Goal: Information Seeking & Learning: Find specific fact

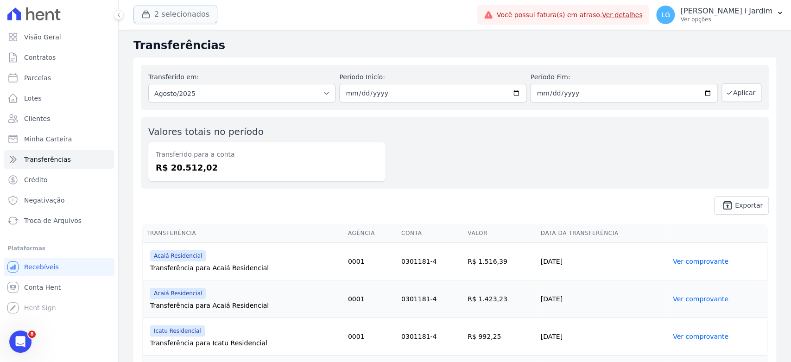
click at [171, 12] on button "2 selecionados" at bounding box center [175, 15] width 84 height 18
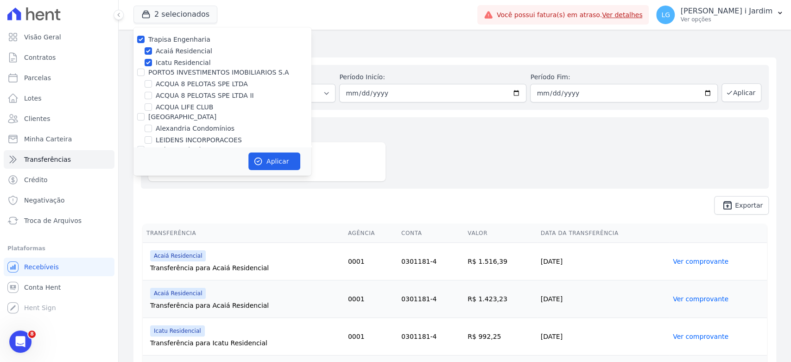
click at [177, 36] on label "Trapisa Engenharia" at bounding box center [179, 39] width 62 height 7
click at [145, 36] on input "Trapisa Engenharia" at bounding box center [140, 39] width 7 height 7
checkbox input "false"
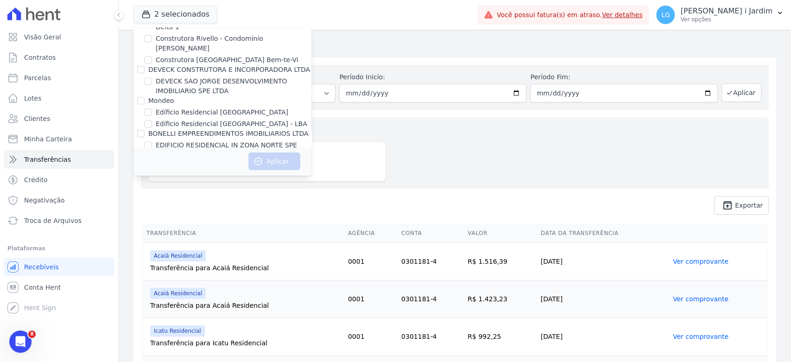
scroll to position [987, 0]
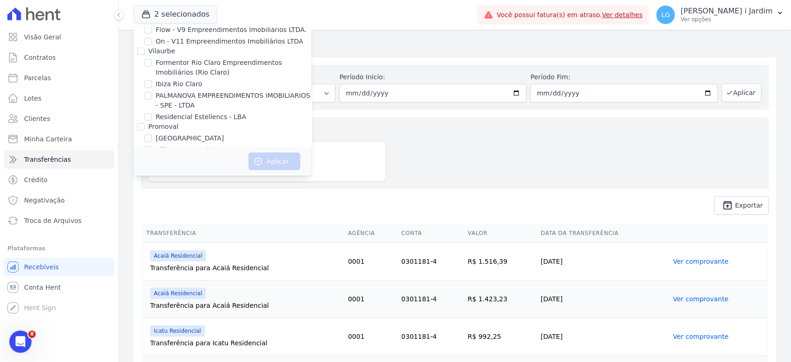
click at [167, 133] on label "[GEOGRAPHIC_DATA]" at bounding box center [190, 138] width 68 height 10
click at [152, 134] on input "[GEOGRAPHIC_DATA]" at bounding box center [148, 137] width 7 height 7
checkbox input "true"
click at [268, 158] on button "Aplicar" at bounding box center [274, 161] width 52 height 18
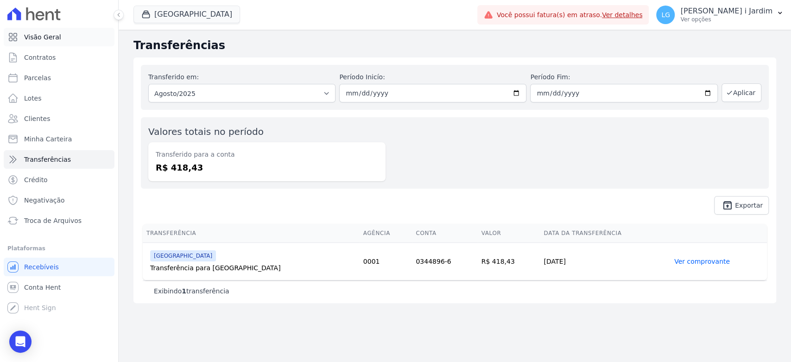
click at [63, 37] on link "Visão Geral" at bounding box center [59, 37] width 111 height 19
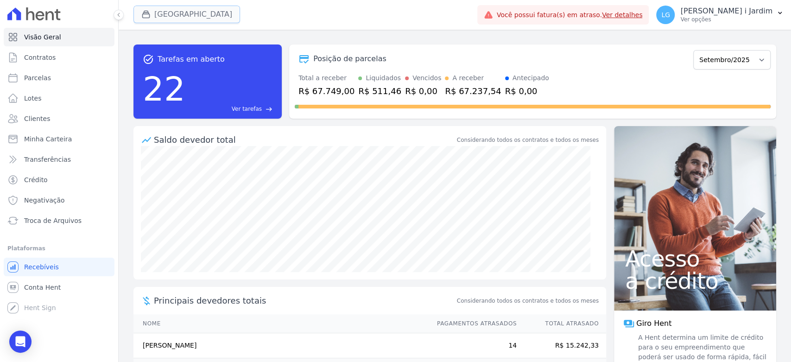
click at [165, 13] on button "[GEOGRAPHIC_DATA]" at bounding box center [186, 15] width 107 height 18
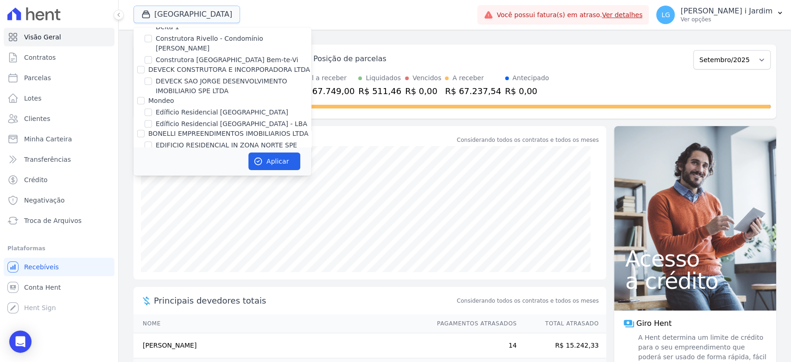
scroll to position [1030, 0]
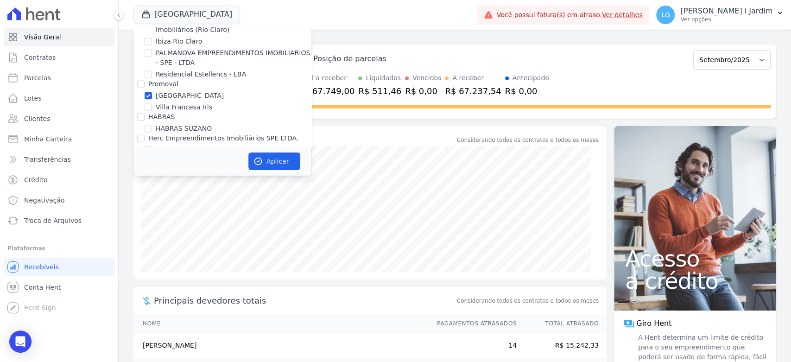
click at [167, 91] on label "[GEOGRAPHIC_DATA]" at bounding box center [190, 96] width 68 height 10
click at [152, 92] on input "[GEOGRAPHIC_DATA]" at bounding box center [148, 95] width 7 height 7
checkbox input "false"
click at [174, 102] on label "Villa Francesa Iris" at bounding box center [184, 107] width 57 height 10
click at [152, 103] on input "Villa Francesa Iris" at bounding box center [148, 106] width 7 height 7
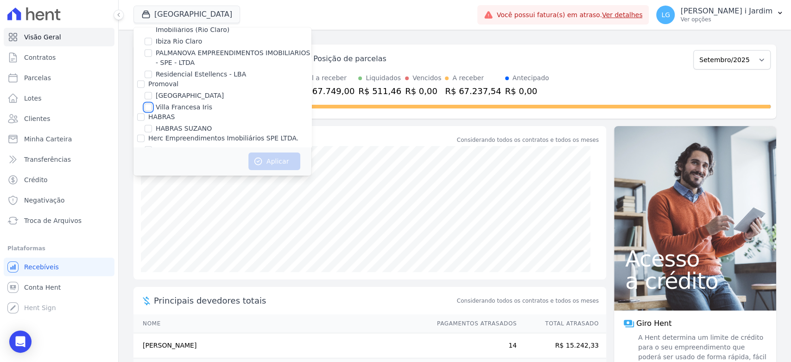
checkbox input "true"
click at [261, 162] on icon "button" at bounding box center [258, 161] width 7 height 7
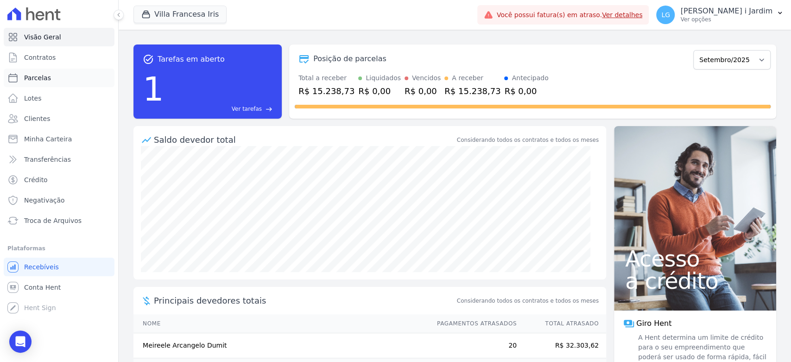
click at [62, 76] on link "Parcelas" at bounding box center [59, 78] width 111 height 19
select select
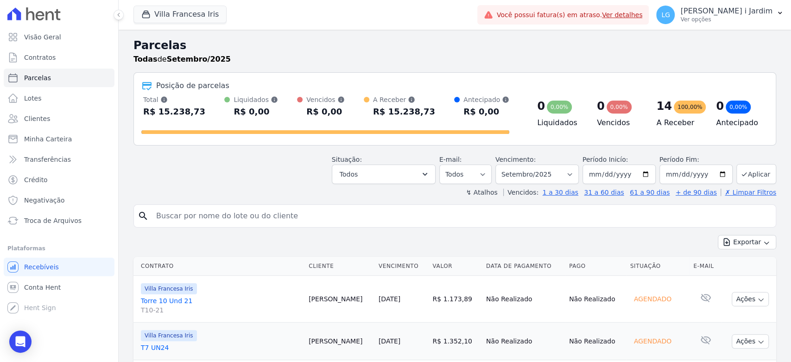
click at [523, 68] on div "Parcelas Todas de Setembro/2025" at bounding box center [454, 54] width 643 height 35
click at [74, 31] on link "Visão Geral" at bounding box center [59, 37] width 111 height 19
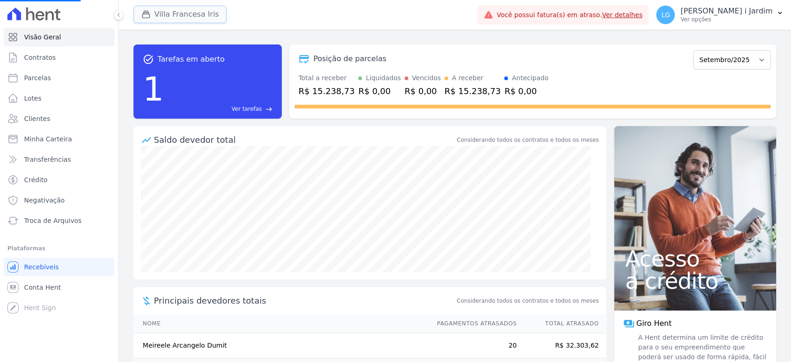
click at [160, 19] on button "Villa Francesa Iris" at bounding box center [179, 15] width 93 height 18
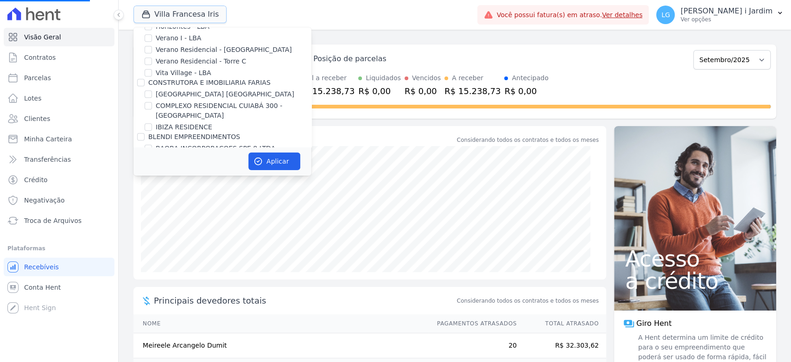
scroll to position [463, 0]
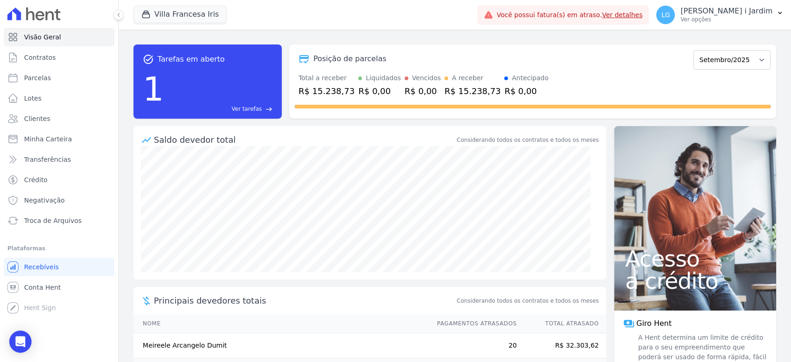
click at [175, 1] on div "Villa Francesa Iris Trapisa Engenharia Acaiá Residencial Icatu Residencial PORT…" at bounding box center [303, 15] width 340 height 31
click at [177, 6] on div "Villa Francesa Iris" at bounding box center [179, 15] width 93 height 19
click at [180, 12] on button "Villa Francesa Iris" at bounding box center [179, 15] width 93 height 18
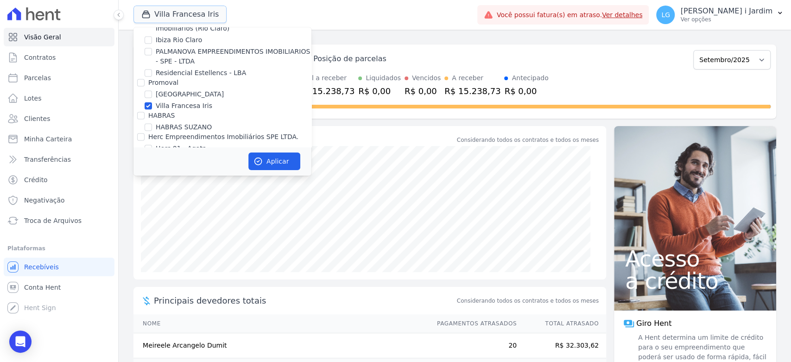
scroll to position [1030, 0]
click at [162, 102] on label "Villa Francesa Iris" at bounding box center [184, 107] width 57 height 10
click at [152, 103] on input "Villa Francesa Iris" at bounding box center [148, 106] width 7 height 7
checkbox input "false"
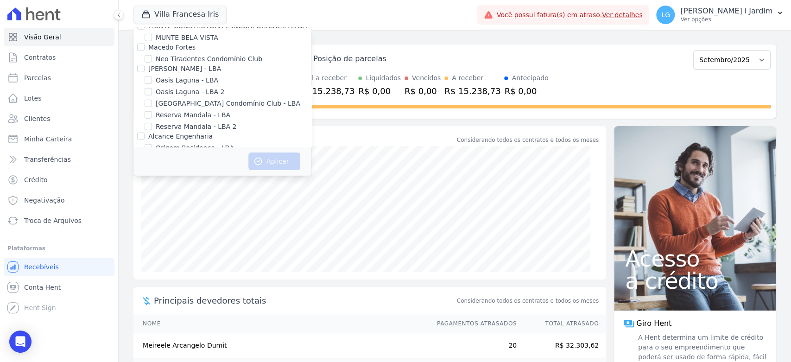
click at [173, 143] on label "Origem Residence - LBA" at bounding box center [195, 148] width 78 height 10
click at [152, 144] on input "Origem Residence - LBA" at bounding box center [148, 147] width 7 height 7
checkbox input "true"
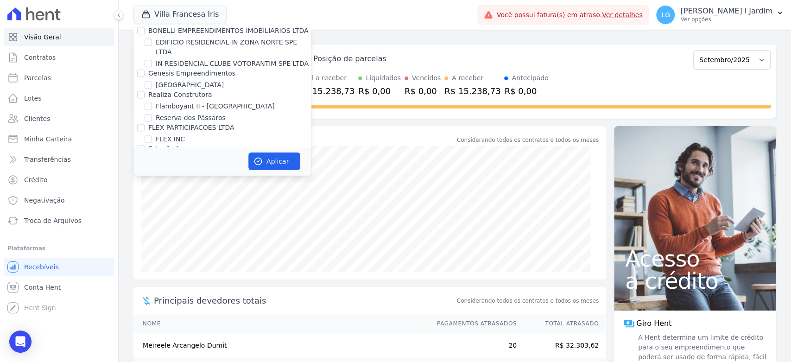
scroll to position [692, 0]
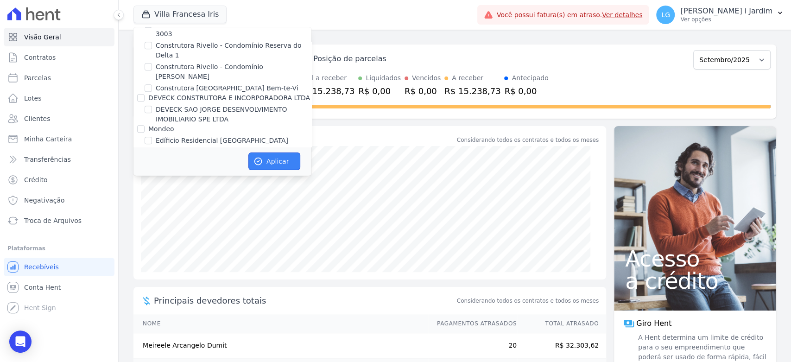
click at [277, 162] on button "Aplicar" at bounding box center [274, 161] width 52 height 18
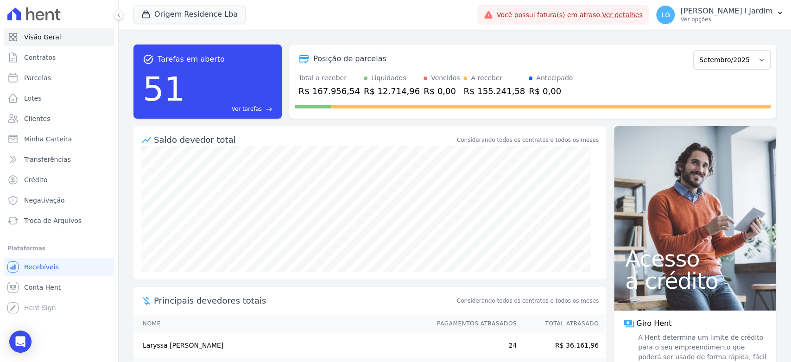
click at [323, 87] on div "R$ 167.956,54" at bounding box center [329, 91] width 62 height 13
click at [725, 67] on select "Junho/2023 Julho/2023 Agosto/2023 Setembro/2023 Outubro/2023 Novembro/2023 Deze…" at bounding box center [731, 59] width 77 height 19
select select "07/2025"
click at [693, 50] on select "Junho/2023 Julho/2023 Agosto/2023 Setembro/2023 Outubro/2023 Novembro/2023 Deze…" at bounding box center [731, 59] width 77 height 19
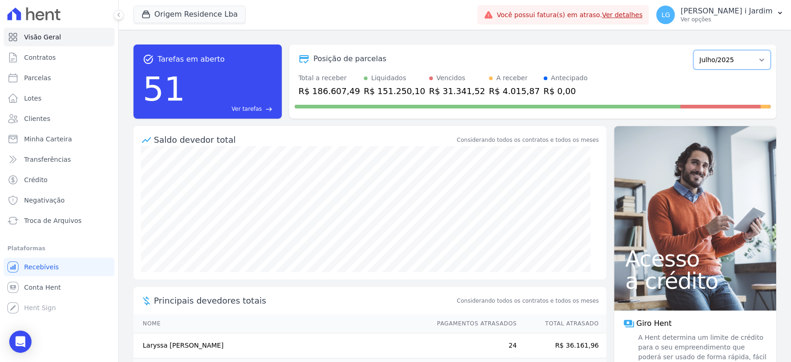
drag, startPoint x: 702, startPoint y: 54, endPoint x: 704, endPoint y: 66, distance: 11.8
click at [702, 54] on select "Junho/2023 Julho/2023 Agosto/2023 Setembro/2023 Outubro/2023 Novembro/2023 Deze…" at bounding box center [731, 59] width 77 height 19
select select "08/2025"
click at [693, 50] on select "Junho/2023 Julho/2023 Agosto/2023 Setembro/2023 Outubro/2023 Novembro/2023 Deze…" at bounding box center [731, 59] width 77 height 19
click at [338, 89] on div "R$ 226.116,02" at bounding box center [329, 91] width 62 height 13
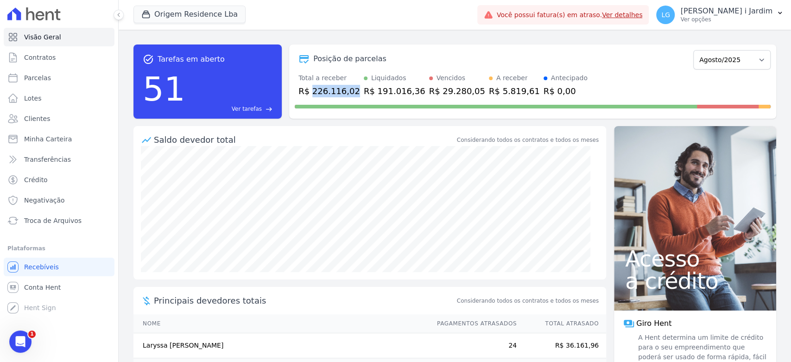
click at [338, 89] on div "R$ 226.116,02" at bounding box center [329, 91] width 62 height 13
copy div "226.116,02"
click at [489, 94] on div "R$ 5.819,61" at bounding box center [514, 91] width 51 height 13
copy div "5.819,61"
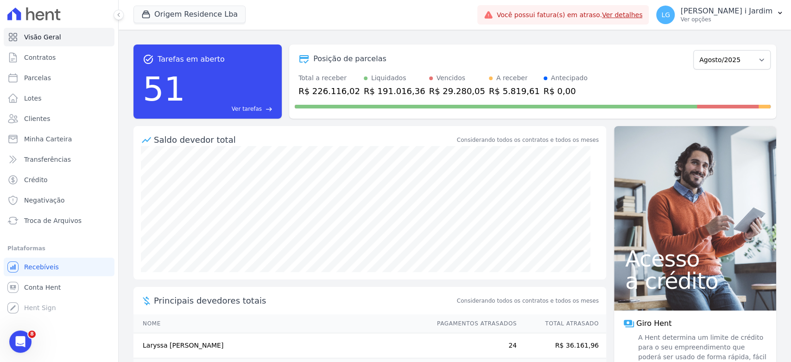
click at [25, 148] on ul "Visão Geral Contratos Parcelas Lotes Clientes Minha Carteira Transferências Cré…" at bounding box center [59, 129] width 111 height 202
click at [28, 161] on span "Transferências" at bounding box center [47, 159] width 47 height 9
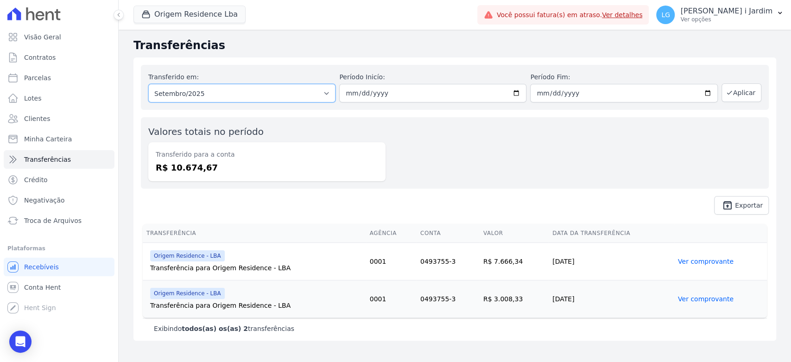
drag, startPoint x: 208, startPoint y: 90, endPoint x: 209, endPoint y: 95, distance: 5.2
click at [208, 90] on select "Todos os meses Junho/2023 Julho/2023 Agosto/2023 Setembro/2023 Outubro/2023 Nov…" at bounding box center [241, 93] width 187 height 19
select select "08/2025"
click at [148, 84] on select "Todos os meses Junho/2023 Julho/2023 Agosto/2023 Setembro/2023 Outubro/2023 Nov…" at bounding box center [241, 93] width 187 height 19
click at [194, 159] on div "Transferido para a conta R$ 10.674,67" at bounding box center [266, 161] width 237 height 39
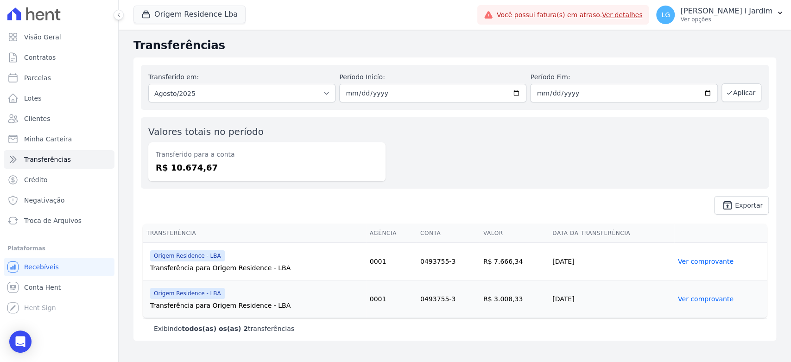
click at [194, 159] on div "Transferido para a conta R$ 10.674,67" at bounding box center [266, 161] width 237 height 39
copy dd "10.674,67"
click at [740, 95] on button "Aplicar" at bounding box center [742, 92] width 40 height 19
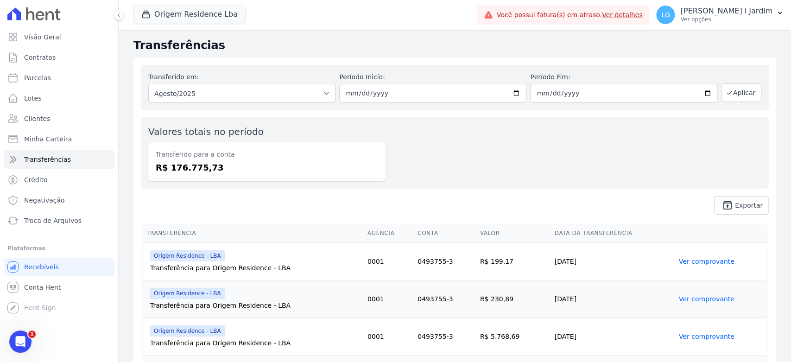
click at [202, 169] on dd "R$ 176.775,73" at bounding box center [267, 167] width 222 height 13
copy dd "176.775,73"
click at [203, 15] on button "Origem Residence Lba" at bounding box center [189, 15] width 112 height 18
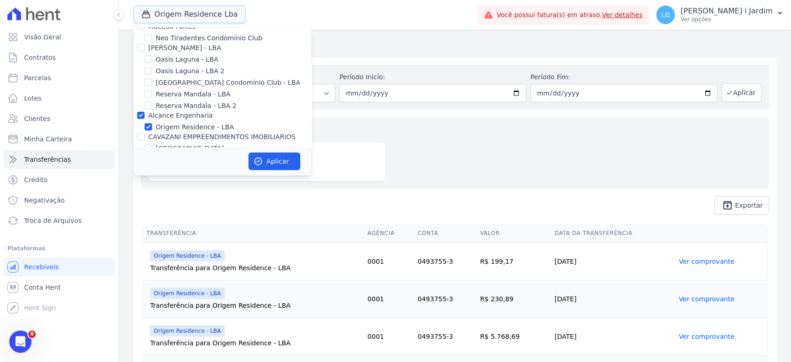
scroll to position [1854, 0]
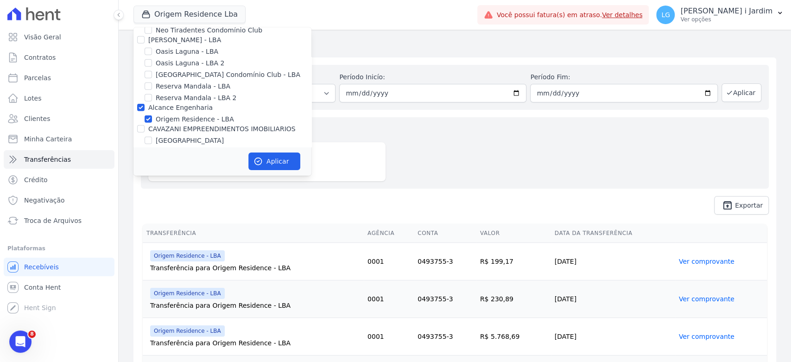
click at [164, 114] on label "Origem Residence - LBA" at bounding box center [195, 119] width 78 height 10
click at [152, 115] on input "Origem Residence - LBA" at bounding box center [148, 118] width 7 height 7
checkbox input "false"
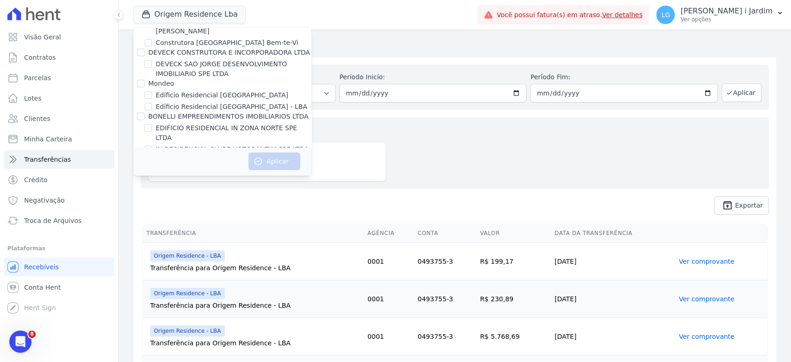
click at [185, 123] on label "EDIFICIO RESIDENCIAL IN ZONA NORTE SPE LTDA" at bounding box center [234, 132] width 156 height 19
click at [152, 124] on input "EDIFICIO RESIDENCIAL IN ZONA NORTE SPE LTDA" at bounding box center [148, 127] width 7 height 7
checkbox input "true"
click at [271, 162] on button "Aplicar" at bounding box center [274, 161] width 52 height 18
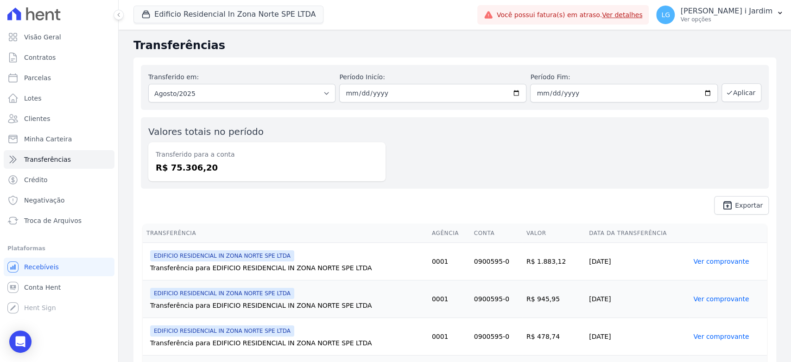
click at [179, 167] on dd "R$ 75.306,20" at bounding box center [267, 167] width 222 height 13
copy dd "75.306,20"
click at [62, 38] on link "Visão Geral" at bounding box center [59, 37] width 111 height 19
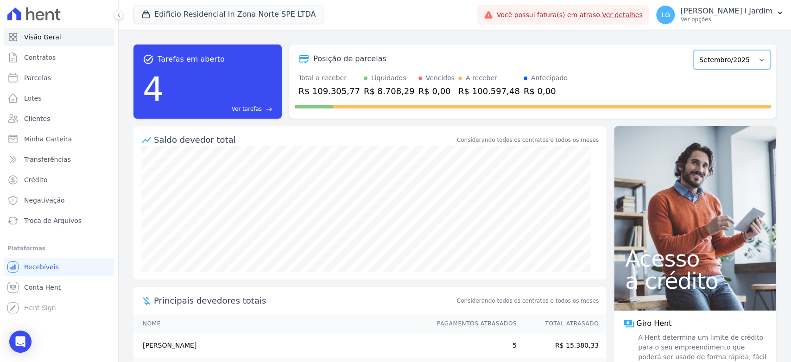
click at [714, 57] on select "Agosto/2023 Setembro/2023 Outubro/2023 Novembro/2023 Dezembro/2023 Janeiro/2024…" at bounding box center [731, 59] width 77 height 19
select select "08/2025"
click at [693, 50] on select "Agosto/2023 Setembro/2023 Outubro/2023 Novembro/2023 Dezembro/2023 Janeiro/2024…" at bounding box center [731, 59] width 77 height 19
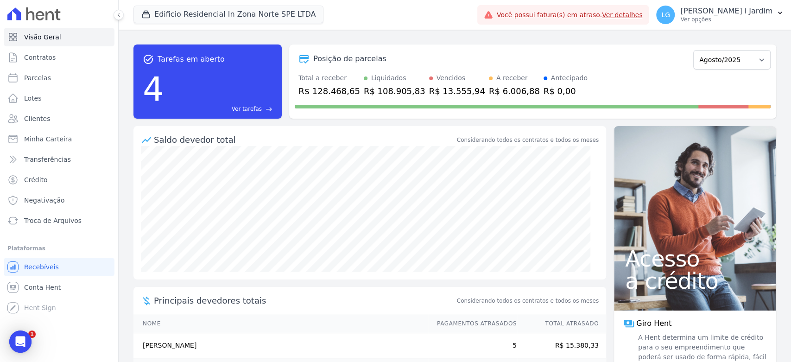
click at [339, 87] on div "R$ 128.468,65" at bounding box center [329, 91] width 62 height 13
copy div "128.468,65"
click at [81, 154] on link "Transferências" at bounding box center [59, 159] width 111 height 19
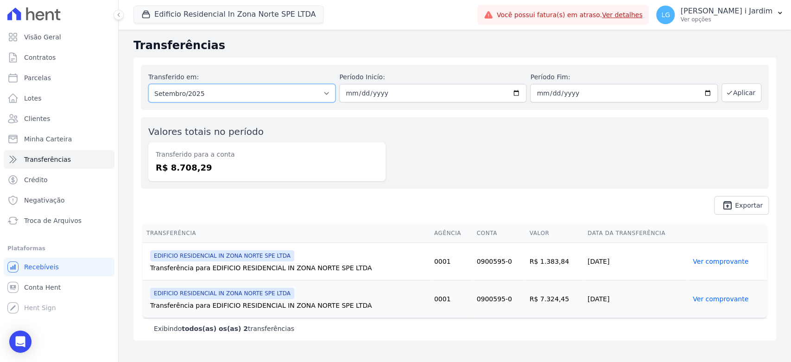
click at [282, 90] on select "Todos os meses Junho/2025 Julho/2025 Agosto/2025 Setembro/2025" at bounding box center [241, 93] width 187 height 19
select select "06/2025"
click at [148, 84] on select "Todos os meses Junho/2025 Julho/2025 Agosto/2025 Setembro/2025" at bounding box center [241, 93] width 187 height 19
click at [741, 88] on button "Aplicar" at bounding box center [742, 92] width 40 height 19
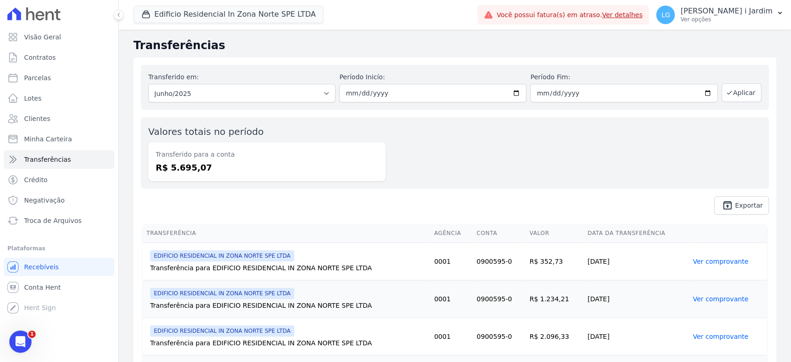
click at [193, 169] on dd "R$ 5.695,07" at bounding box center [267, 167] width 222 height 13
copy dd "5.695,07"
click at [182, 95] on select "Todos os meses Junho/2025 Julho/2025 Agosto/2025 Setembro/2025" at bounding box center [241, 93] width 187 height 19
select select "07/2025"
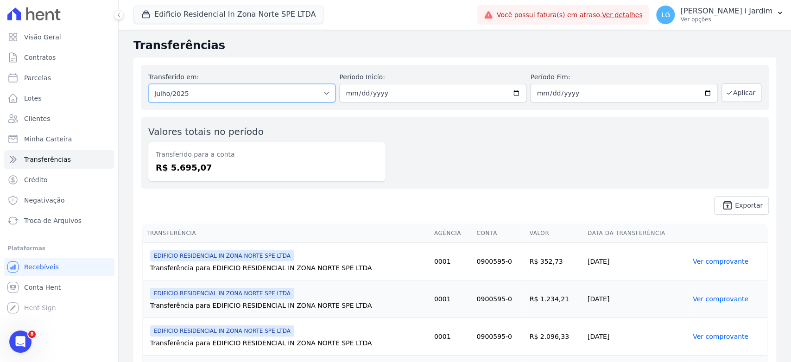
click at [148, 84] on select "Todos os meses Junho/2025 Julho/2025 Agosto/2025 Setembro/2025" at bounding box center [241, 93] width 187 height 19
click at [734, 95] on button "Aplicar" at bounding box center [742, 92] width 40 height 19
click at [196, 19] on button "Edificio Residencial In Zona Norte SPE LTDA" at bounding box center [228, 15] width 190 height 18
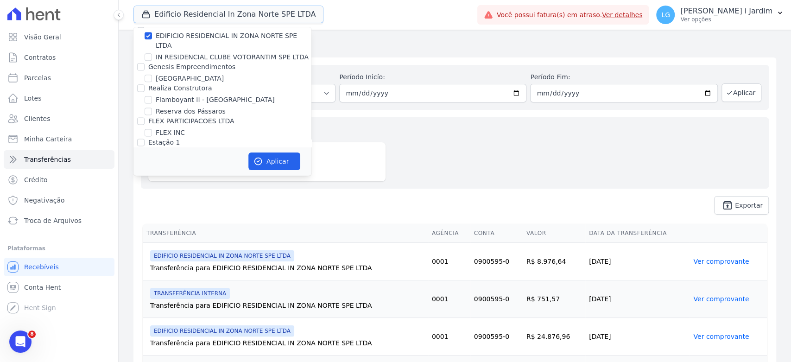
scroll to position [772, 0]
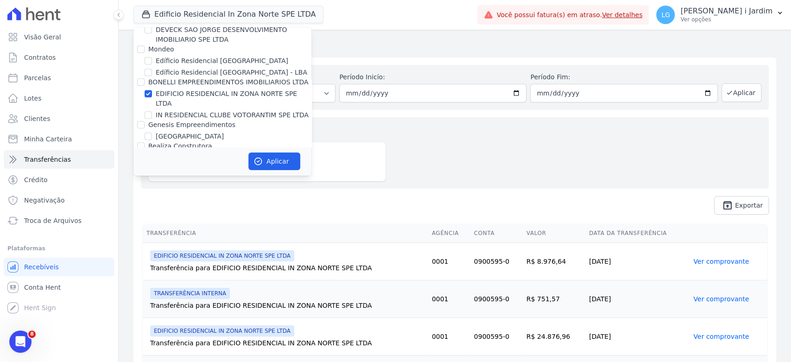
click at [200, 89] on label "EDIFICIO RESIDENCIAL IN ZONA NORTE SPE LTDA" at bounding box center [234, 98] width 156 height 19
click at [152, 90] on input "EDIFICIO RESIDENCIAL IN ZONA NORTE SPE LTDA" at bounding box center [148, 93] width 7 height 7
checkbox input "false"
click at [202, 110] on label "IN RESIDENCIAL CLUBE VOTORANTIM SPE LTDA" at bounding box center [232, 115] width 153 height 10
click at [152, 111] on input "IN RESIDENCIAL CLUBE VOTORANTIM SPE LTDA" at bounding box center [148, 114] width 7 height 7
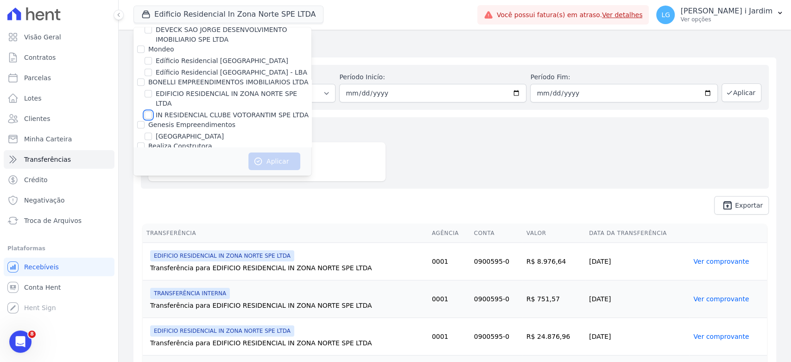
checkbox input "true"
click at [266, 159] on button "Aplicar" at bounding box center [274, 161] width 52 height 18
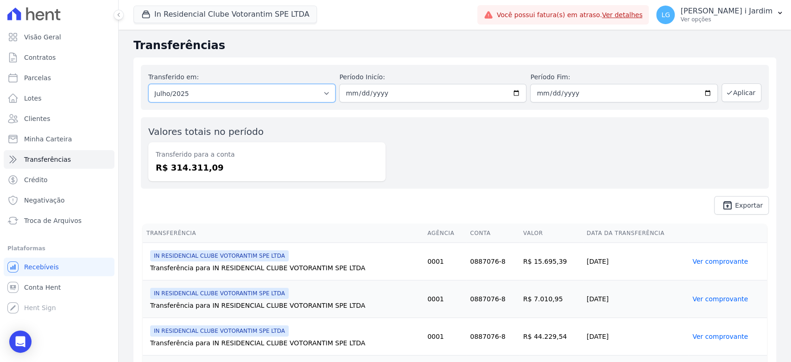
click at [226, 91] on select "Todos os meses Março/2025 Abril/2025 Maio/2025 Junho/2025 Julho/2025 Agosto/202…" at bounding box center [241, 93] width 187 height 19
select select "08/2025"
click at [148, 84] on select "Todos os meses Março/2025 Abril/2025 Maio/2025 Junho/2025 Julho/2025 Agosto/202…" at bounding box center [241, 93] width 187 height 19
click at [749, 89] on button "Aplicar" at bounding box center [742, 92] width 40 height 19
click at [193, 165] on dd "R$ 189.553,76" at bounding box center [267, 167] width 222 height 13
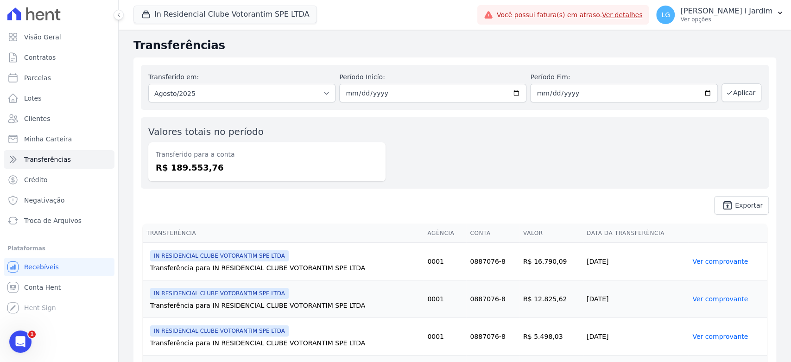
click at [193, 165] on dd "R$ 189.553,76" at bounding box center [267, 167] width 222 height 13
copy dd "189.553,76"
click at [56, 42] on link "Visão Geral" at bounding box center [59, 37] width 111 height 19
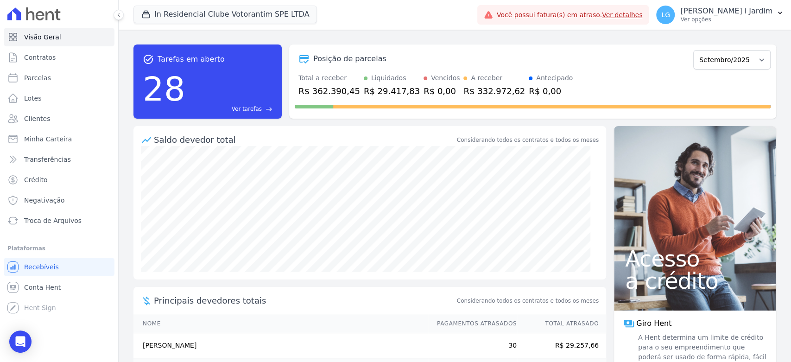
drag, startPoint x: 719, startPoint y: 73, endPoint x: 723, endPoint y: 69, distance: 5.6
click at [719, 70] on div "Posição de parcelas Janeiro/2023 Fevereiro/2023 Março/2023 Abril/2023 Maio/2023…" at bounding box center [532, 81] width 487 height 74
click at [727, 62] on select "[GEOGRAPHIC_DATA]/2023 Fevereiro/2023 Março/2023 Abril/2023 Maio/2023 Junho/202…" at bounding box center [731, 59] width 77 height 19
click at [718, 49] on form "Janeiro/2023 Fevereiro/2023 Março/2023 Abril/2023 Maio/2023 Junho/2023 Julho/20…" at bounding box center [731, 58] width 77 height 21
click at [721, 59] on select "Janeiro/2023 Fevereiro/2023 Março/2023 Abril/2023 Maio/2023 Junho/2023 Julho/20…" at bounding box center [731, 59] width 77 height 19
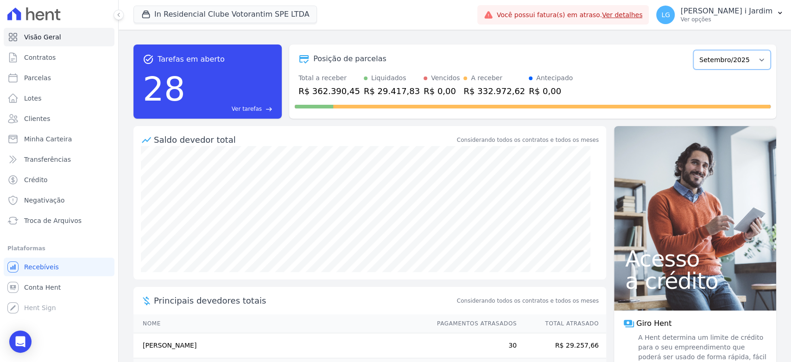
select select "02/2024"
click at [693, 50] on select "Janeiro/2023 Fevereiro/2023 Março/2023 Abril/2023 Maio/2023 Junho/2023 Julho/20…" at bounding box center [731, 59] width 77 height 19
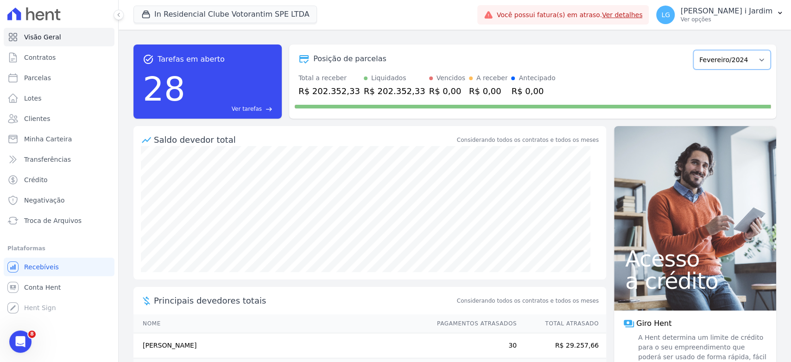
click at [705, 57] on select "[GEOGRAPHIC_DATA]/2023 Fevereiro/2023 Março/2023 Abril/2023 Maio/2023 Junho/202…" at bounding box center [731, 59] width 77 height 19
drag, startPoint x: 719, startPoint y: 64, endPoint x: 725, endPoint y: 69, distance: 7.0
click at [719, 64] on select "Janeiro/2023 Fevereiro/2023 Março/2023 Abril/2023 Maio/2023 Junho/2023 Julho/20…" at bounding box center [731, 59] width 77 height 19
select select "08/2025"
click at [693, 50] on select "Janeiro/2023 Fevereiro/2023 Março/2023 Abril/2023 Maio/2023 Junho/2023 Julho/20…" at bounding box center [731, 59] width 77 height 19
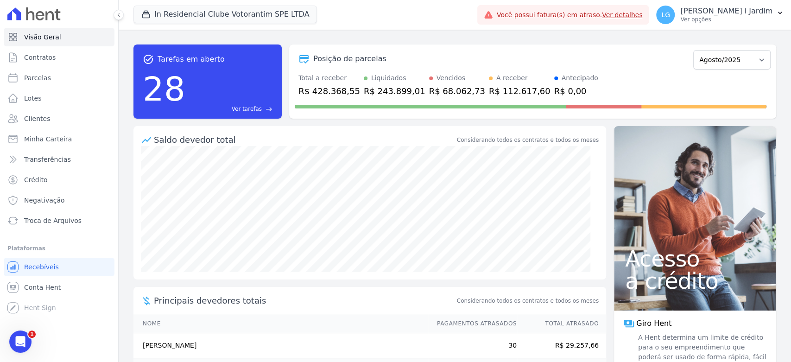
click at [329, 88] on div "R$ 428.368,55" at bounding box center [329, 91] width 62 height 13
copy div "428.368,55"
click at [77, 160] on link "Transferências" at bounding box center [59, 159] width 111 height 19
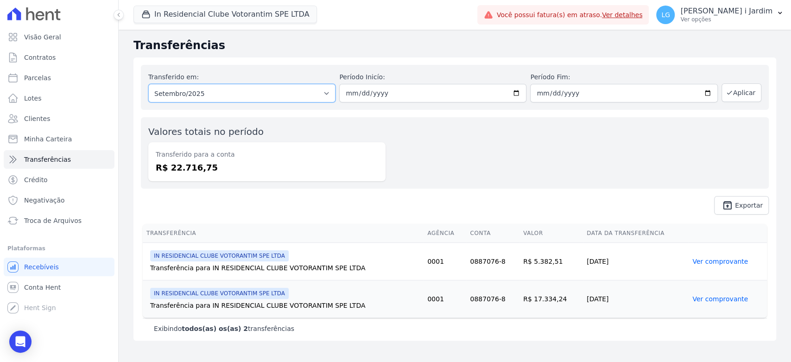
click at [234, 95] on select "Todos os meses Março/2025 Abril/2025 Maio/2025 Junho/2025 Julho/2025 Agosto/202…" at bounding box center [241, 93] width 187 height 19
select select "08/2025"
click at [148, 84] on select "Todos os meses Março/2025 Abril/2025 Maio/2025 Junho/2025 Julho/2025 Agosto/202…" at bounding box center [241, 93] width 187 height 19
click at [192, 16] on button "In Residencial Clube Votorantim SPE LTDA" at bounding box center [225, 15] width 184 height 18
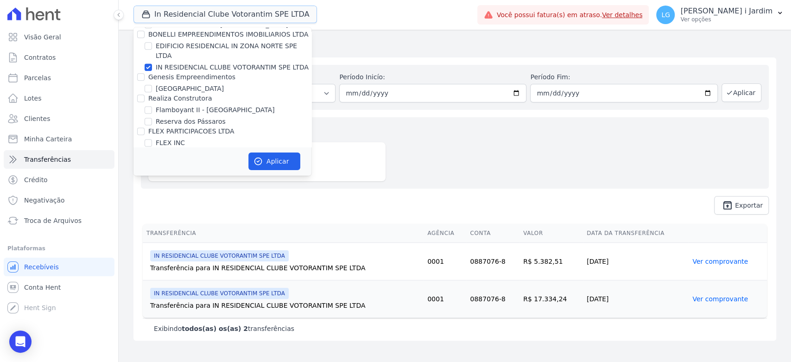
scroll to position [717, 0]
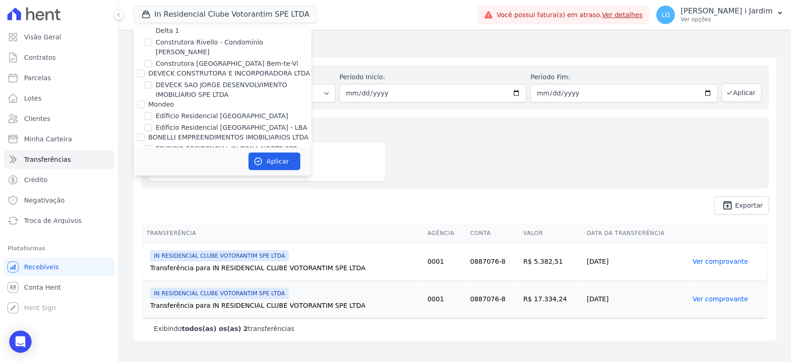
click at [193, 165] on label "IN RESIDENCIAL CLUBE VOTORANTIM SPE LTDA" at bounding box center [232, 170] width 153 height 10
click at [152, 166] on input "IN RESIDENCIAL CLUBE VOTORANTIM SPE LTDA" at bounding box center [148, 169] width 7 height 7
checkbox input "false"
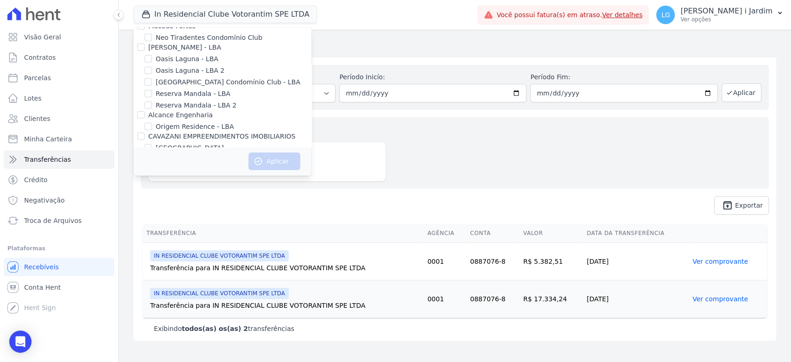
click at [187, 143] on label "[GEOGRAPHIC_DATA]" at bounding box center [190, 148] width 68 height 10
click at [152, 144] on input "[GEOGRAPHIC_DATA]" at bounding box center [148, 147] width 7 height 7
checkbox input "true"
click at [273, 158] on button "Aplicar" at bounding box center [274, 161] width 52 height 18
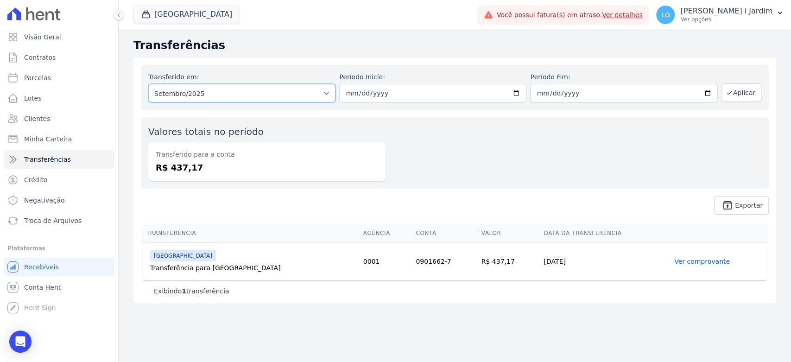
click at [215, 90] on select "Todos os meses Julho/2025 Agosto/2025 Setembro/2025 Setembro/2025" at bounding box center [241, 93] width 187 height 19
select select "08/2025"
click at [148, 84] on select "Todos os meses Julho/2025 Agosto/2025 Setembro/2025 Setembro/2025" at bounding box center [241, 93] width 187 height 19
click at [737, 95] on button "Aplicar" at bounding box center [742, 92] width 40 height 19
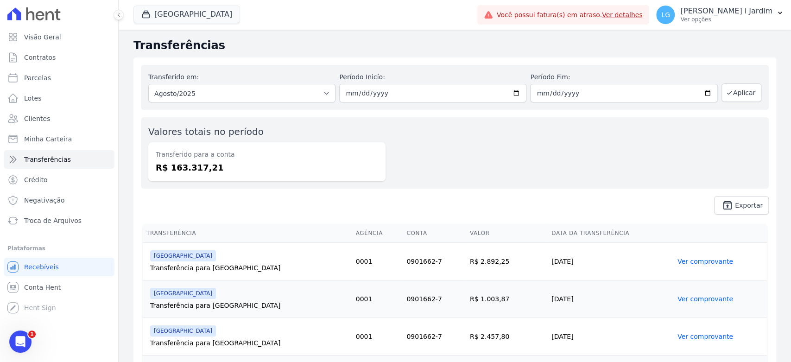
click at [197, 164] on dd "R$ 163.317,21" at bounding box center [267, 167] width 222 height 13
copy dd "163.317,21"
click at [54, 32] on link "Visão Geral" at bounding box center [59, 37] width 111 height 19
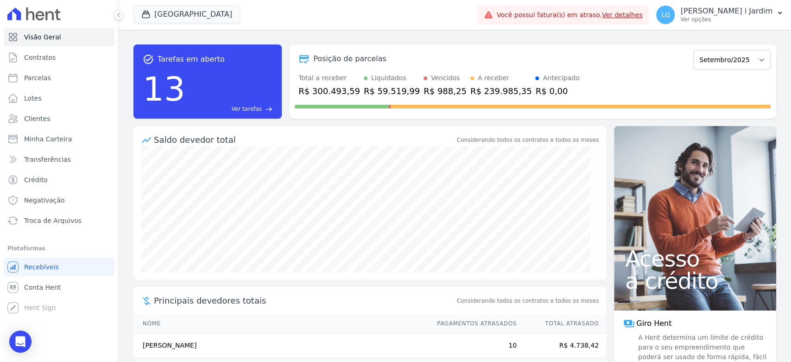
click at [332, 88] on div "R$ 300.493,59" at bounding box center [329, 91] width 62 height 13
copy div "300.493,59"
drag, startPoint x: 728, startPoint y: 57, endPoint x: 727, endPoint y: 67, distance: 10.8
click at [728, 57] on select "Janeiro/2022 Fevereiro/2022 Março/2022 Abril/2022 Maio/2022 Junho/2022 Julho/20…" at bounding box center [731, 59] width 77 height 19
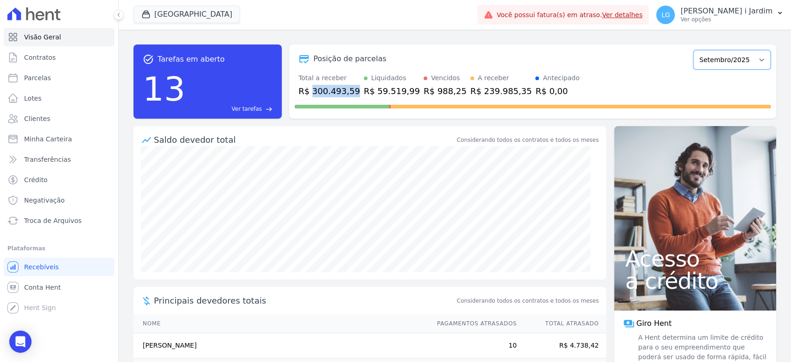
select select "08/2025"
click at [693, 50] on select "Janeiro/2022 Fevereiro/2022 Março/2022 Abril/2022 Maio/2022 Junho/2022 Julho/20…" at bounding box center [731, 59] width 77 height 19
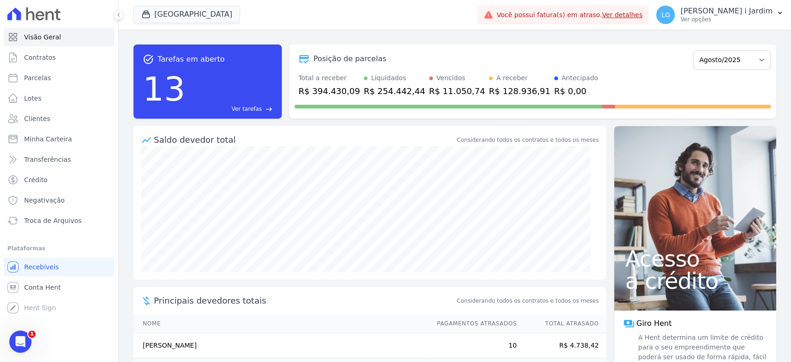
click at [325, 89] on div "R$ 394.430,09" at bounding box center [329, 91] width 62 height 13
copy div "394.430,09"
click at [185, 19] on button "[GEOGRAPHIC_DATA]" at bounding box center [186, 15] width 107 height 18
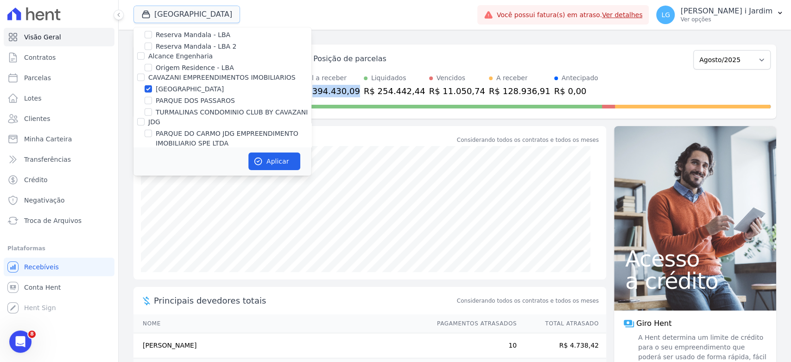
scroll to position [1854, 0]
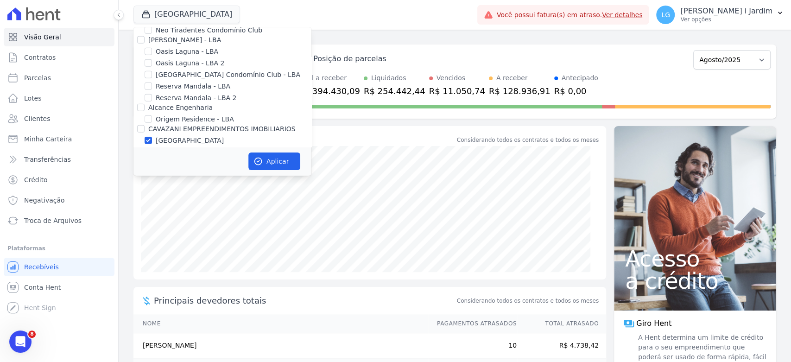
click at [199, 136] on label "[GEOGRAPHIC_DATA]" at bounding box center [190, 141] width 68 height 10
click at [152, 137] on input "[GEOGRAPHIC_DATA]" at bounding box center [148, 140] width 7 height 7
checkbox input "false"
click at [204, 147] on label "PARQUE DOS PASSAROS" at bounding box center [195, 152] width 79 height 10
click at [152, 148] on input "PARQUE DOS PASSAROS" at bounding box center [148, 151] width 7 height 7
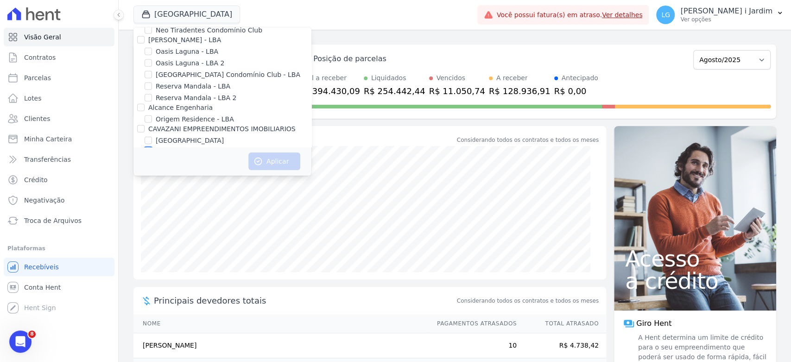
checkbox input "true"
click at [264, 159] on button "Aplicar" at bounding box center [274, 161] width 52 height 18
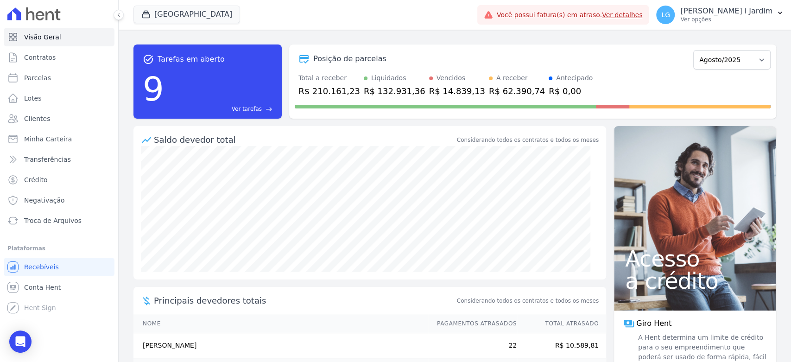
click at [336, 97] on div at bounding box center [533, 104] width 476 height 15
click at [334, 94] on div "R$ 210.161,23" at bounding box center [329, 91] width 62 height 13
copy div "210.161,23"
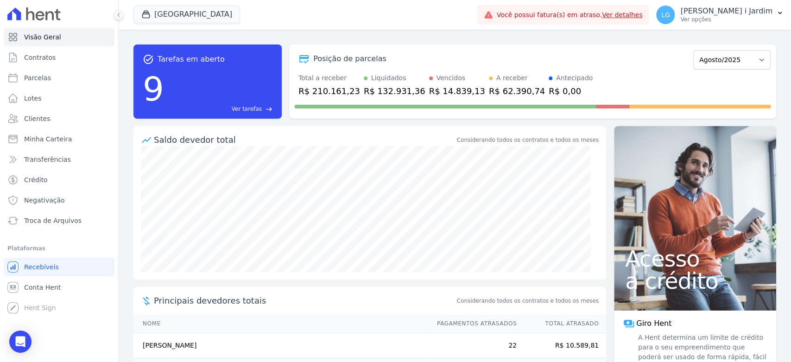
click at [489, 87] on div "R$ 62.390,74" at bounding box center [517, 91] width 56 height 13
copy div "62.390,74"
click at [337, 90] on div "R$ 210.161,23" at bounding box center [329, 91] width 62 height 13
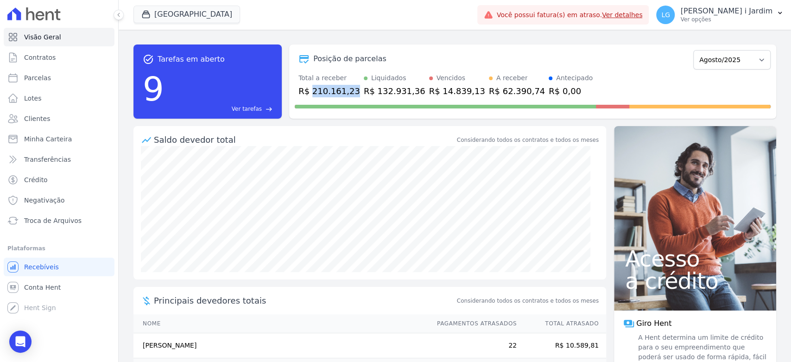
copy div "210.161,23"
click at [489, 89] on div "R$ 62.390,74" at bounding box center [517, 91] width 56 height 13
copy div "62.390,74"
click at [74, 161] on link "Transferências" at bounding box center [59, 159] width 111 height 19
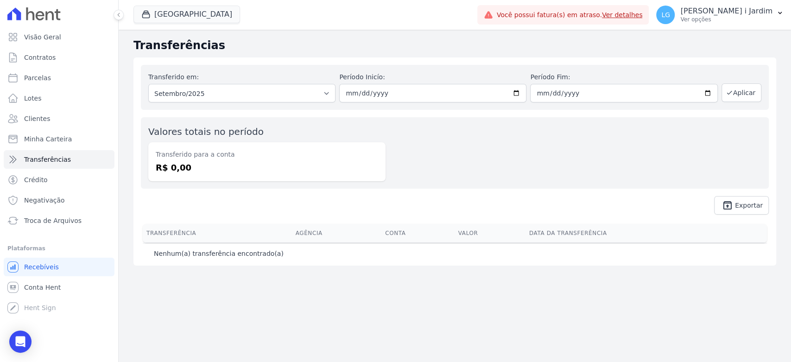
drag, startPoint x: 259, startPoint y: 76, endPoint x: 260, endPoint y: 97, distance: 20.9
click at [259, 81] on div "Transferido em: Todos os meses Julho/2025 Agosto/2025 Setembro/2025" at bounding box center [241, 87] width 187 height 30
click at [262, 98] on select "Todos os meses Julho/2025 Agosto/2025 Setembro/2025" at bounding box center [241, 93] width 187 height 19
select select "08/2025"
click at [148, 84] on select "Todos os meses Julho/2025 Agosto/2025 Setembro/2025" at bounding box center [241, 93] width 187 height 19
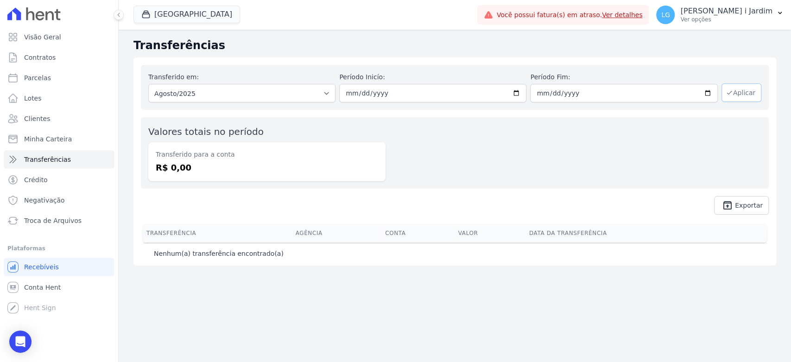
click at [754, 96] on button "Aplicar" at bounding box center [742, 92] width 40 height 19
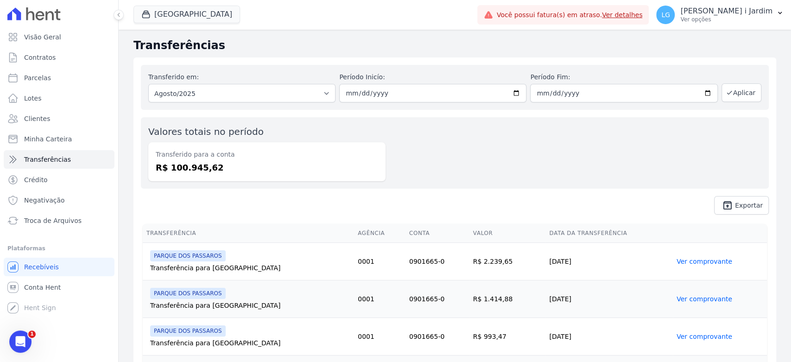
click at [188, 169] on dd "R$ 100.945,62" at bounding box center [267, 167] width 222 height 13
copy dd "100.945,62"
click at [87, 40] on link "Visão Geral" at bounding box center [59, 37] width 111 height 19
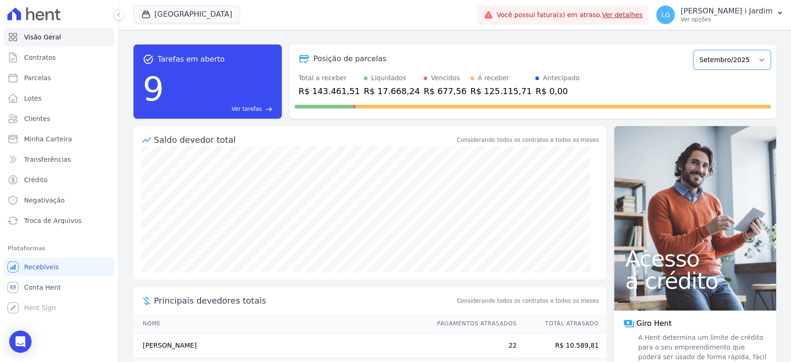
click at [700, 62] on select "Dezembro/2021 [GEOGRAPHIC_DATA]/2022 Fevereiro/2022 Março/2022 Abril/2022 Maio/…" at bounding box center [731, 59] width 77 height 19
select select "08/2025"
click at [693, 50] on select "Dezembro/2021 [GEOGRAPHIC_DATA]/2022 Fevereiro/2022 Março/2022 Abril/2022 Maio/…" at bounding box center [731, 59] width 77 height 19
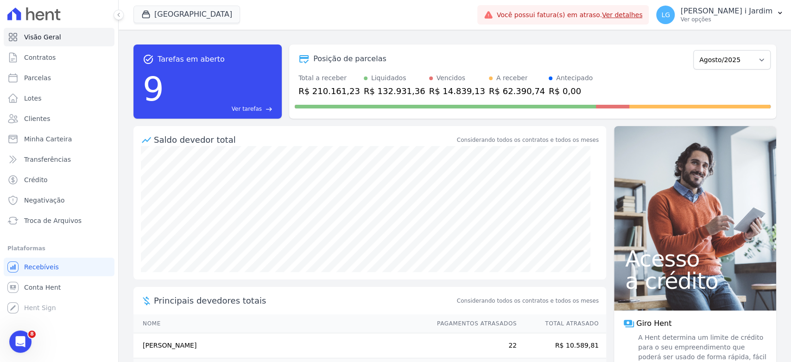
click at [329, 94] on div "R$ 210.161,23" at bounding box center [329, 91] width 62 height 13
copy div "210.161,23"
drag, startPoint x: 203, startPoint y: 11, endPoint x: 202, endPoint y: 17, distance: 5.6
click at [203, 11] on button "Parque Dos Passaros" at bounding box center [186, 15] width 107 height 18
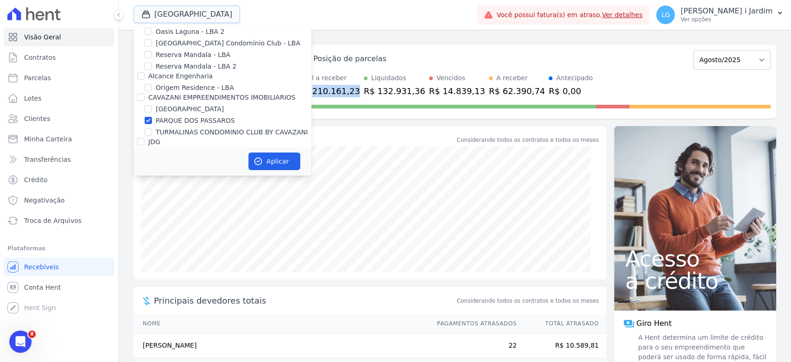
scroll to position [1905, 0]
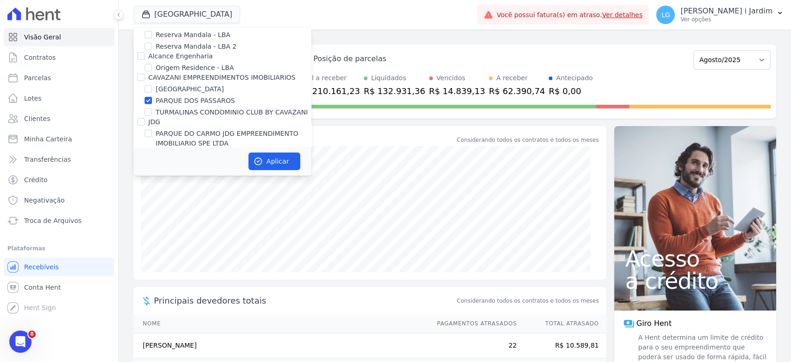
click at [196, 96] on label "PARQUE DOS PASSAROS" at bounding box center [195, 101] width 79 height 10
click at [152, 97] on input "PARQUE DOS PASSAROS" at bounding box center [148, 100] width 7 height 7
checkbox input "false"
click at [199, 108] on label "TURMALINAS CONDOMINIO CLUB BY CAVAZANI" at bounding box center [232, 113] width 152 height 10
click at [152, 108] on input "TURMALINAS CONDOMINIO CLUB BY CAVAZANI" at bounding box center [148, 111] width 7 height 7
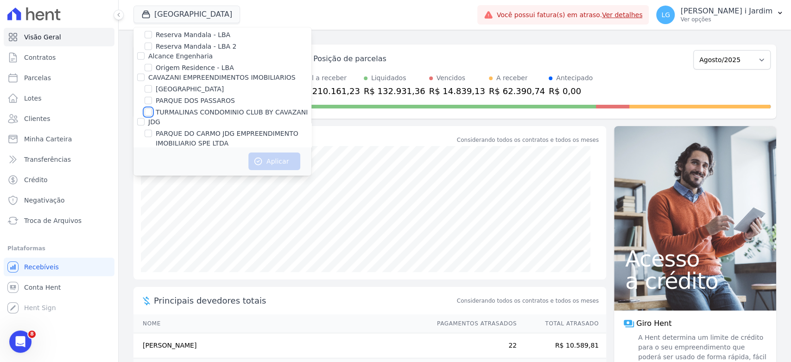
checkbox input "true"
click at [282, 165] on button "Aplicar" at bounding box center [274, 161] width 52 height 18
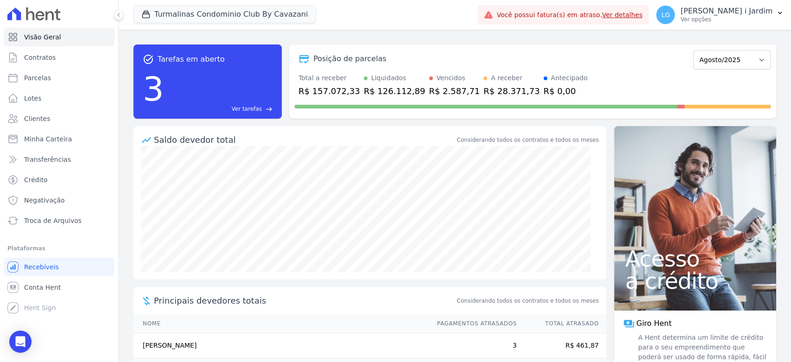
click at [341, 93] on div "R$ 157.072,33" at bounding box center [329, 91] width 62 height 13
copy div "157.072,33"
click at [61, 158] on span "Transferências" at bounding box center [47, 159] width 47 height 9
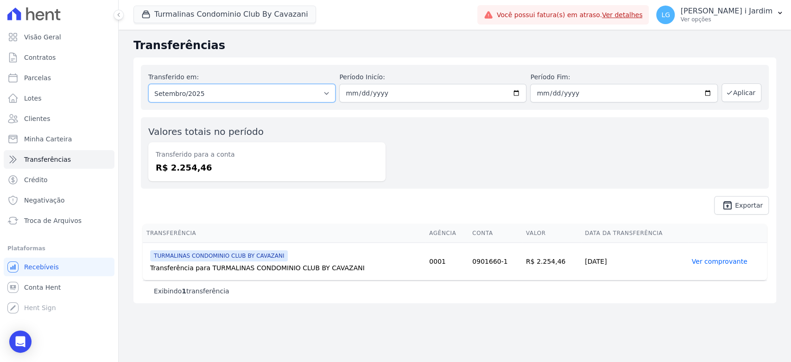
drag, startPoint x: 217, startPoint y: 91, endPoint x: 219, endPoint y: 99, distance: 7.6
click at [217, 91] on select "Todos os meses Julho/2025 Agosto/2025 Setembro/2025 Setembro/2025" at bounding box center [241, 93] width 187 height 19
select select "08/2025"
click at [148, 84] on select "Todos os meses Julho/2025 Agosto/2025 Setembro/2025 Setembro/2025" at bounding box center [241, 93] width 187 height 19
click at [745, 88] on button "Aplicar" at bounding box center [742, 92] width 40 height 19
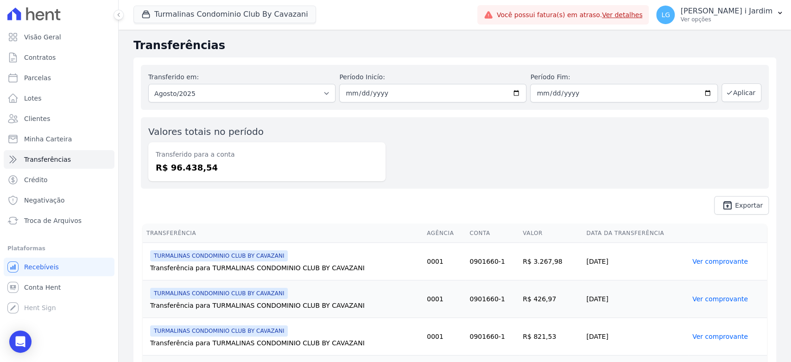
click at [201, 172] on dd "R$ 96.438,54" at bounding box center [267, 167] width 222 height 13
click at [201, 171] on dd "R$ 96.438,54" at bounding box center [267, 167] width 222 height 13
copy dd "96.438,54"
click at [212, 104] on div "Transferido em: Todos os meses Julho/2025 Agosto/2025 Setembro/2025 Setembro/20…" at bounding box center [455, 87] width 628 height 45
click at [209, 95] on select "Todos os meses Julho/2025 Agosto/2025 Setembro/2025 Setembro/2025" at bounding box center [241, 93] width 187 height 19
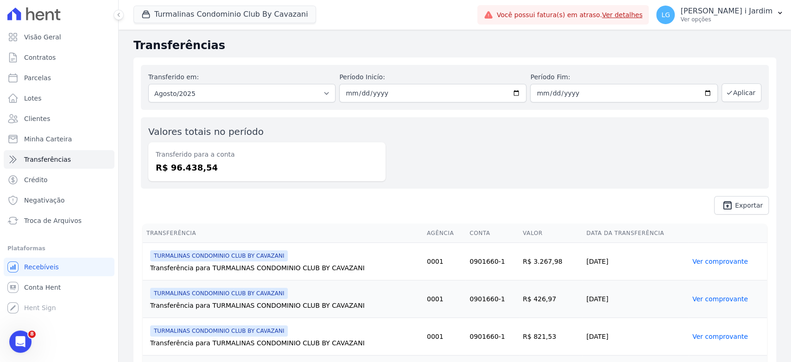
click at [412, 150] on div "Valores totais no período Transferido para a conta R$ 96.438,54" at bounding box center [455, 152] width 628 height 71
click at [177, 19] on button "Turmalinas Condominio Club By Cavazani" at bounding box center [224, 15] width 183 height 18
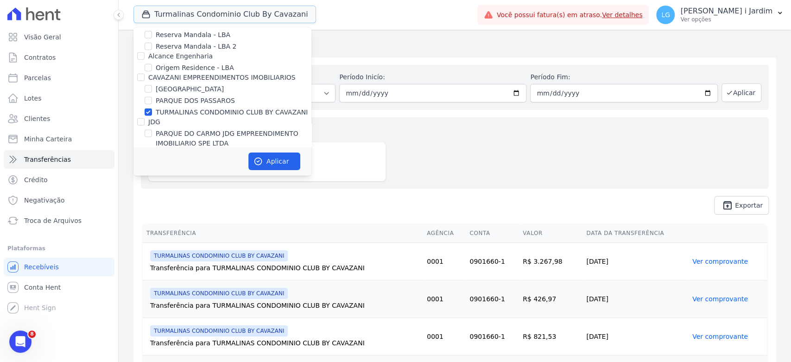
scroll to position [1854, 0]
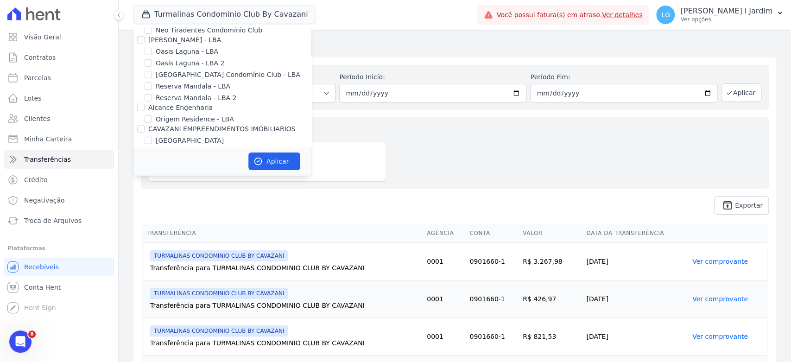
click at [188, 159] on label "TURMALINAS CONDOMINIO CLUB BY CAVAZANI" at bounding box center [232, 164] width 152 height 10
click at [152, 160] on input "TURMALINAS CONDOMINIO CLUB BY CAVAZANI" at bounding box center [148, 163] width 7 height 7
checkbox input "false"
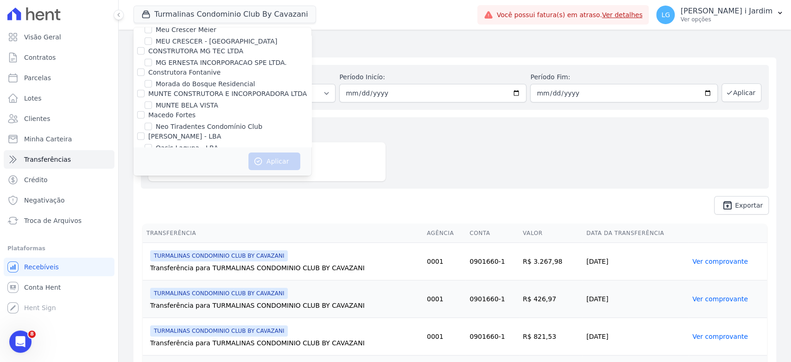
click at [188, 155] on label "Oasis Laguna - LBA 2" at bounding box center [190, 160] width 69 height 10
click at [152, 156] on input "Oasis Laguna - LBA 2" at bounding box center [148, 159] width 7 height 7
checkbox input "true"
click at [194, 143] on label "Oasis Laguna - LBA" at bounding box center [187, 148] width 63 height 10
click at [152, 144] on input "Oasis Laguna - LBA" at bounding box center [148, 147] width 7 height 7
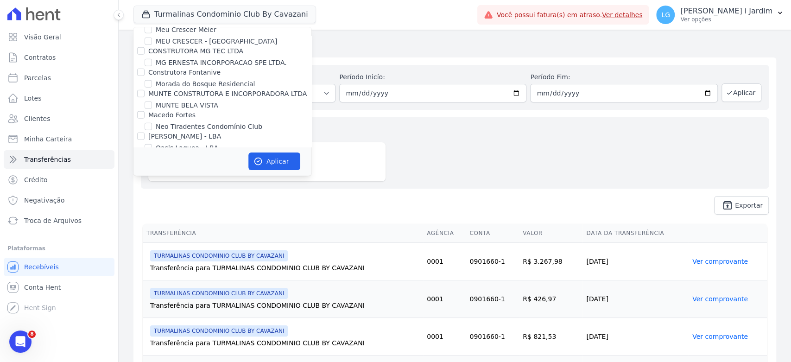
checkbox input "true"
click at [262, 162] on icon "button" at bounding box center [257, 161] width 9 height 9
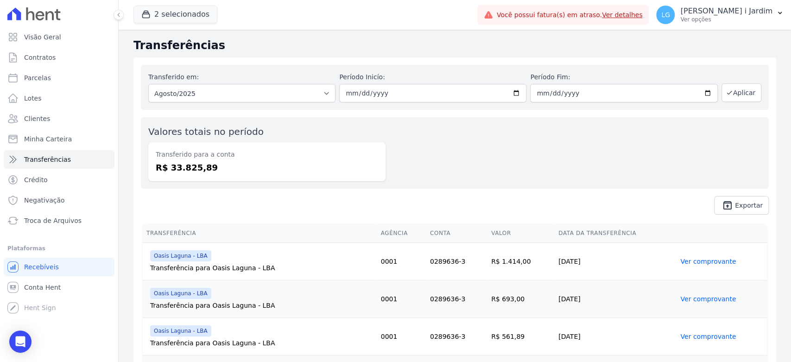
click at [193, 171] on dd "R$ 33.825,89" at bounding box center [267, 167] width 222 height 13
copy dd "33.825,89"
click at [51, 33] on span "Visão Geral" at bounding box center [42, 36] width 37 height 9
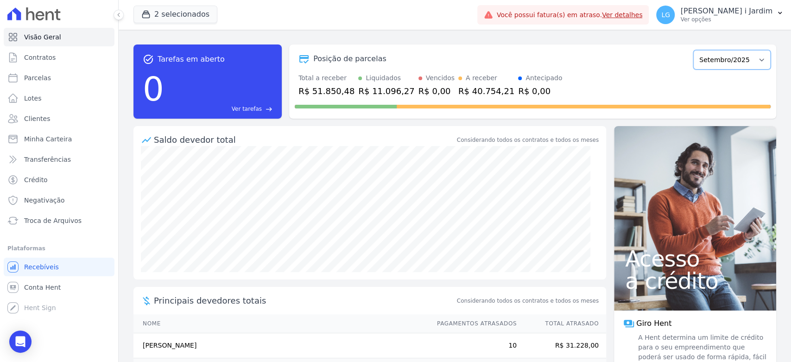
click at [728, 51] on select "Janeiro/2005 Fevereiro/2005 Março/2005 Abril/2005 Maio/2005 Junho/2005 Julho/20…" at bounding box center [731, 59] width 77 height 19
select select "08/2025"
click at [693, 50] on select "Janeiro/2005 Fevereiro/2005 Março/2005 Abril/2005 Maio/2005 Junho/2005 Julho/20…" at bounding box center [731, 59] width 77 height 19
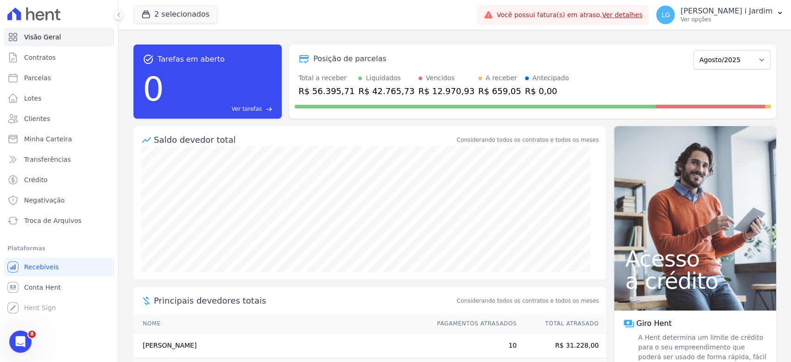
click at [330, 88] on div "R$ 56.395,71" at bounding box center [326, 91] width 56 height 13
copy div "56.395,71"
click at [191, 19] on button "2 selecionados" at bounding box center [175, 15] width 84 height 18
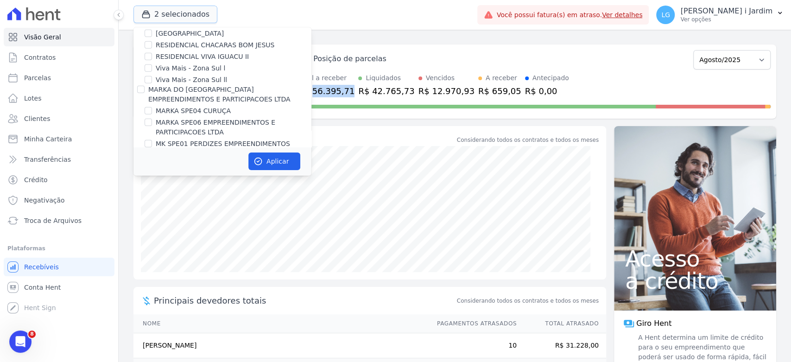
scroll to position [1802, 0]
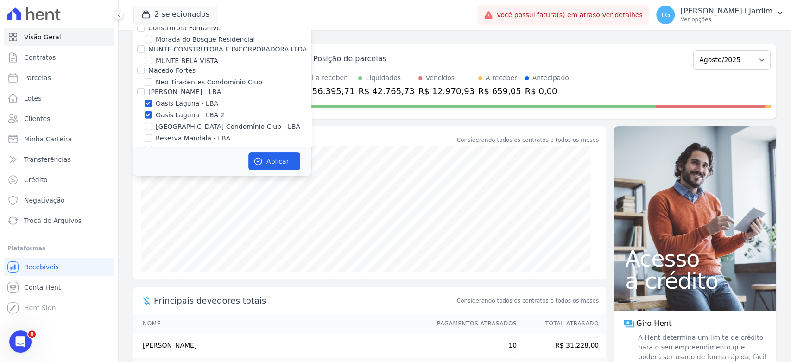
click at [188, 110] on label "Oasis Laguna - LBA 2" at bounding box center [190, 115] width 69 height 10
click at [152, 111] on input "Oasis Laguna - LBA 2" at bounding box center [148, 114] width 7 height 7
checkbox input "false"
click at [275, 168] on button "Aplicar" at bounding box center [274, 161] width 52 height 18
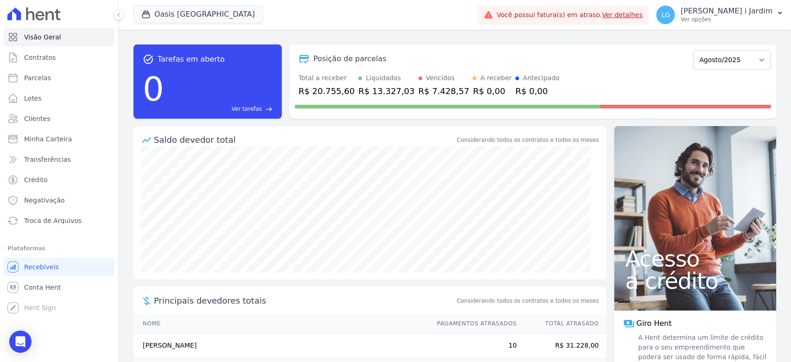
click at [331, 91] on div "R$ 20.755,60" at bounding box center [326, 91] width 56 height 13
copy div "20.755,60"
click at [171, 21] on button "Oasis [GEOGRAPHIC_DATA]" at bounding box center [197, 15] width 129 height 18
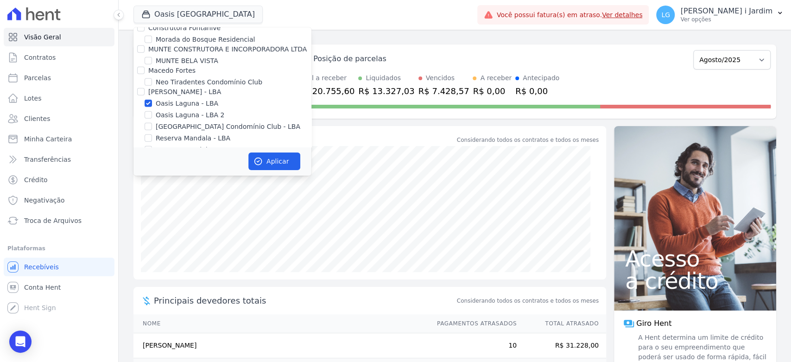
click at [186, 110] on label "Oasis Laguna - LBA 2" at bounding box center [190, 115] width 69 height 10
click at [152, 111] on input "Oasis Laguna - LBA 2" at bounding box center [148, 114] width 7 height 7
checkbox input "true"
click at [185, 99] on label "Oasis Laguna - LBA" at bounding box center [187, 104] width 63 height 10
click at [152, 100] on input "Oasis Laguna - LBA" at bounding box center [148, 103] width 7 height 7
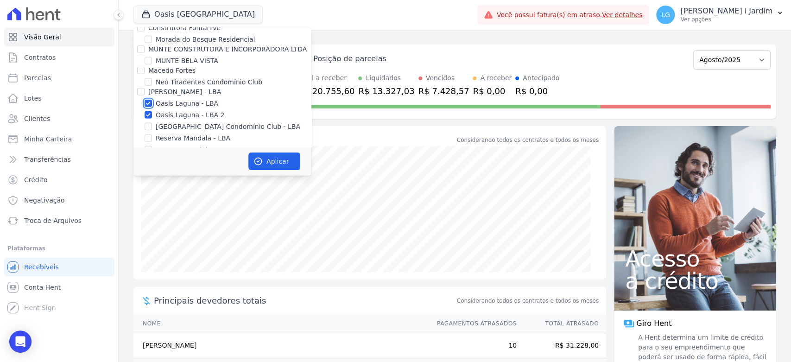
checkbox input "false"
click at [274, 158] on button "Aplicar" at bounding box center [274, 161] width 52 height 18
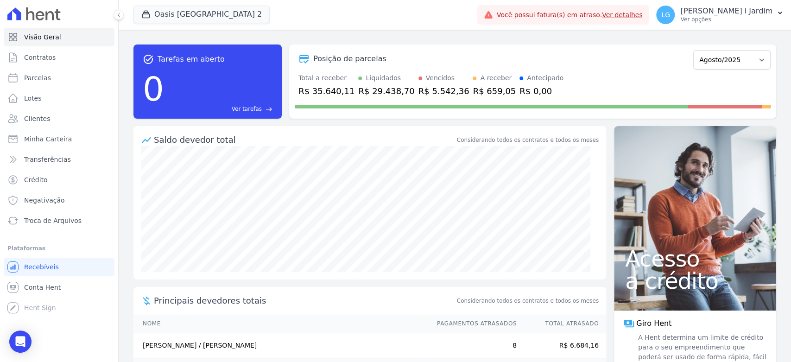
click at [338, 88] on div "R$ 35.640,11" at bounding box center [326, 91] width 56 height 13
copy div "35.640,11"
click at [201, 14] on button "Oasis Laguna Lba 2" at bounding box center [201, 15] width 136 height 18
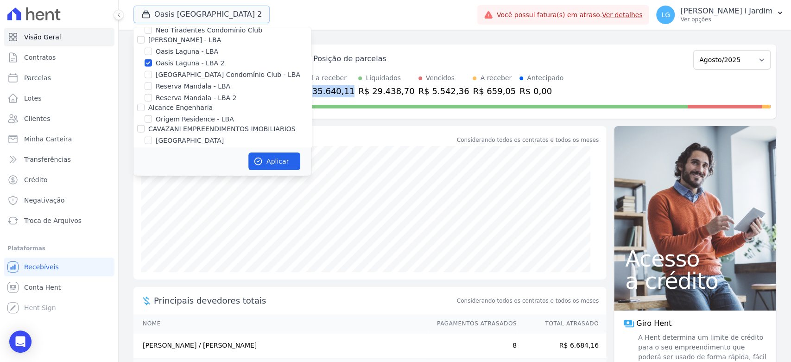
scroll to position [1750, 0]
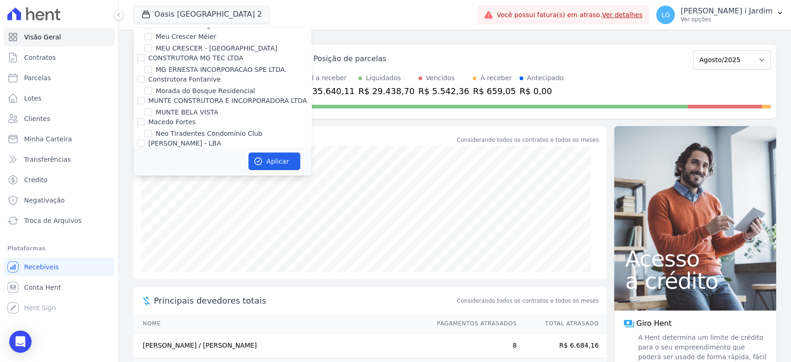
click at [185, 162] on label "Oasis Laguna - LBA 2" at bounding box center [190, 167] width 69 height 10
click at [152, 163] on input "Oasis Laguna - LBA 2" at bounding box center [148, 166] width 7 height 7
checkbox input "false"
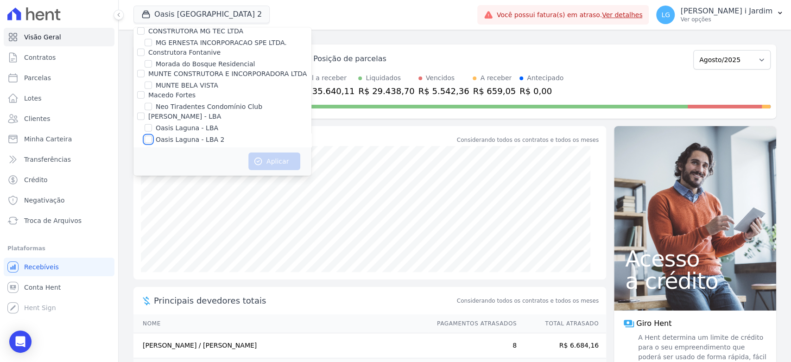
scroll to position [1802, 0]
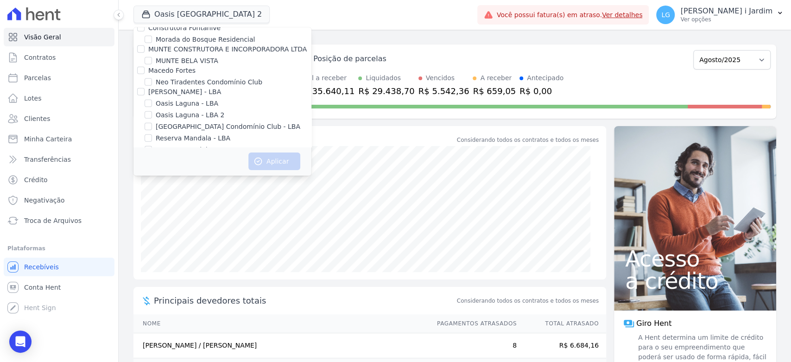
drag, startPoint x: 199, startPoint y: 90, endPoint x: 201, endPoint y: 102, distance: 11.7
click at [199, 133] on label "Reserva Mandala - LBA" at bounding box center [193, 138] width 75 height 10
click at [152, 134] on input "Reserva Mandala - LBA" at bounding box center [148, 137] width 7 height 7
checkbox input "true"
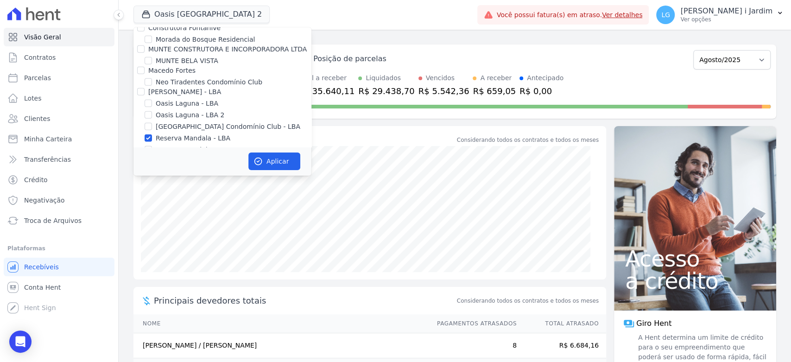
click at [204, 145] on label "Reserva Mandala - LBA 2" at bounding box center [196, 150] width 81 height 10
click at [152, 146] on input "Reserva Mandala - LBA 2" at bounding box center [148, 149] width 7 height 7
checkbox input "true"
click at [275, 164] on button "Aplicar" at bounding box center [274, 161] width 52 height 18
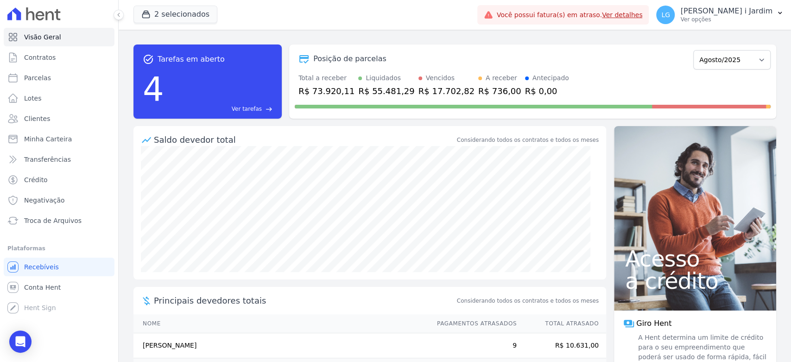
click at [324, 97] on div at bounding box center [533, 104] width 476 height 15
click at [325, 92] on div "R$ 73.920,11" at bounding box center [326, 91] width 56 height 13
copy div "73.920,11"
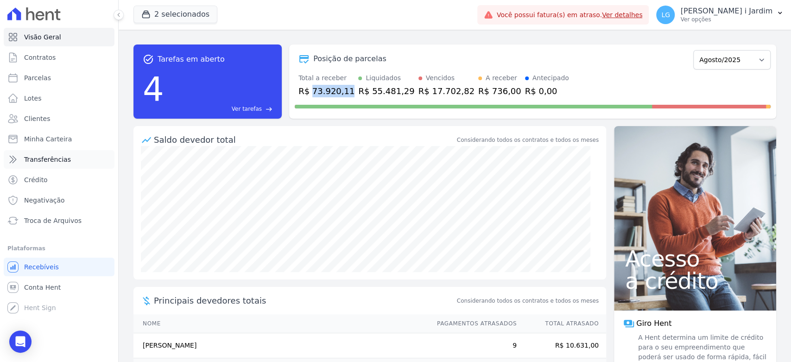
click at [73, 161] on link "Transferências" at bounding box center [59, 159] width 111 height 19
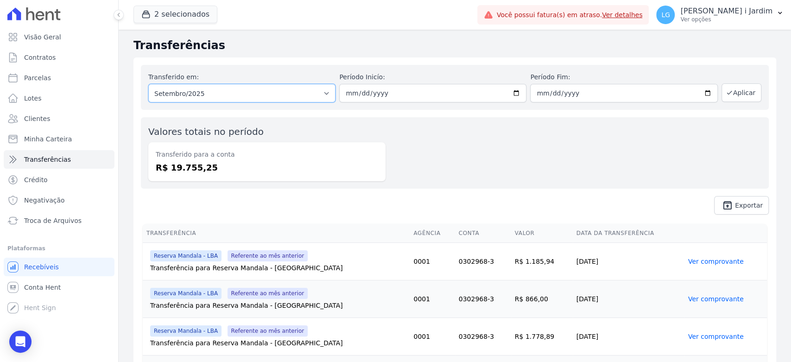
click at [212, 99] on select "Todos os meses Fevereiro/2024 Março/2024 Abril/2024 Maio/2024 Junho/2024 Julho/…" at bounding box center [241, 93] width 187 height 19
select select "08/2025"
click at [148, 84] on select "Todos os meses Fevereiro/2024 Março/2024 Abril/2024 Maio/2024 Junho/2024 Julho/…" at bounding box center [241, 93] width 187 height 19
click at [741, 88] on button "Aplicar" at bounding box center [742, 92] width 40 height 19
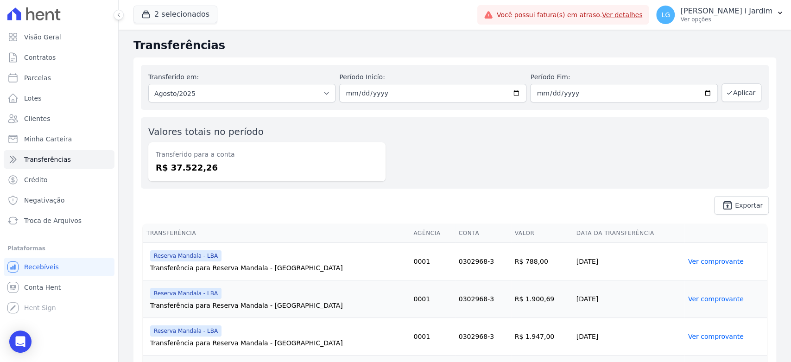
click at [193, 165] on dd "R$ 37.522,26" at bounding box center [267, 167] width 222 height 13
copy dd "37.522,26"
click at [183, 15] on button "2 selecionados" at bounding box center [175, 15] width 84 height 18
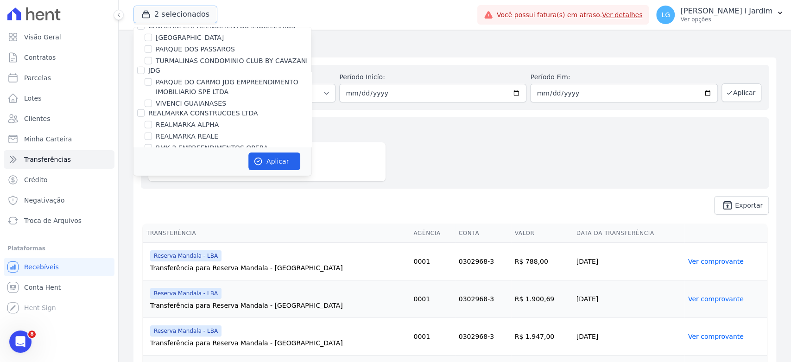
scroll to position [1802, 0]
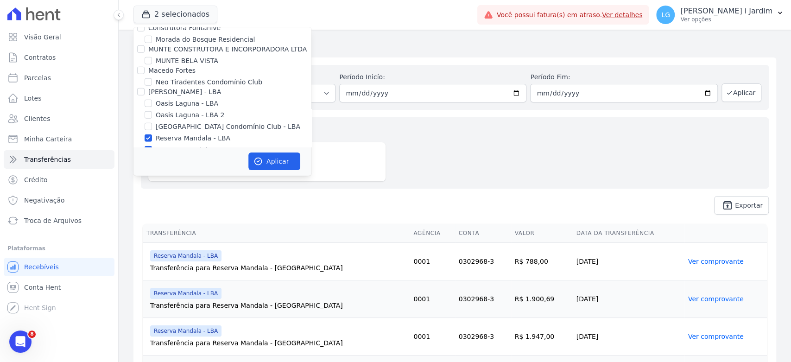
click at [187, 145] on label "Reserva Mandala - LBA 2" at bounding box center [196, 150] width 81 height 10
click at [152, 146] on input "Reserva Mandala - LBA 2" at bounding box center [148, 149] width 7 height 7
checkbox input "false"
click at [275, 157] on button "Aplicar" at bounding box center [274, 161] width 52 height 18
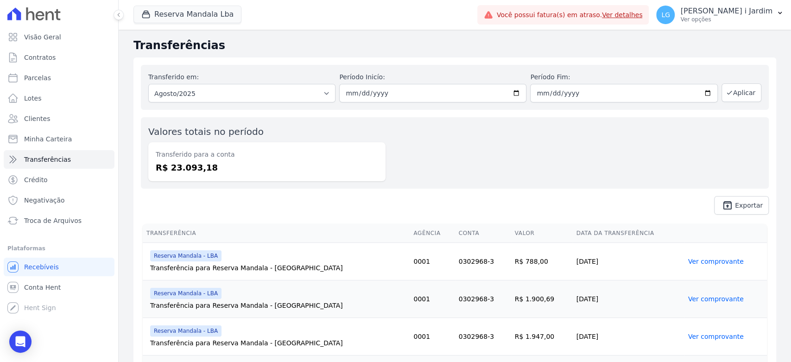
click at [195, 171] on dd "R$ 23.093,18" at bounding box center [267, 167] width 222 height 13
copy dd "23.093,18"
click at [172, 21] on button "Reserva Mandala Lba" at bounding box center [187, 15] width 108 height 18
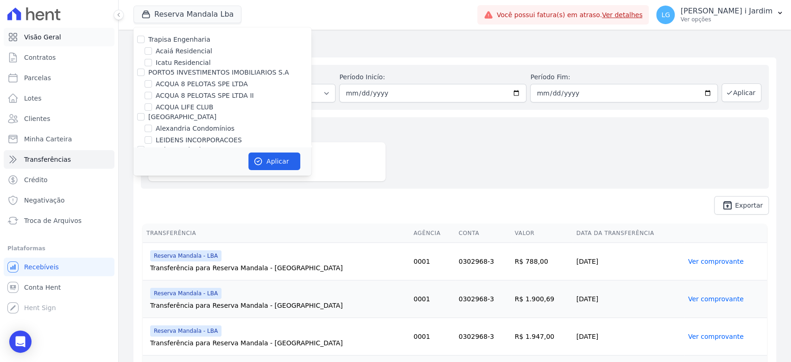
click at [107, 39] on link "Visão Geral" at bounding box center [59, 37] width 111 height 19
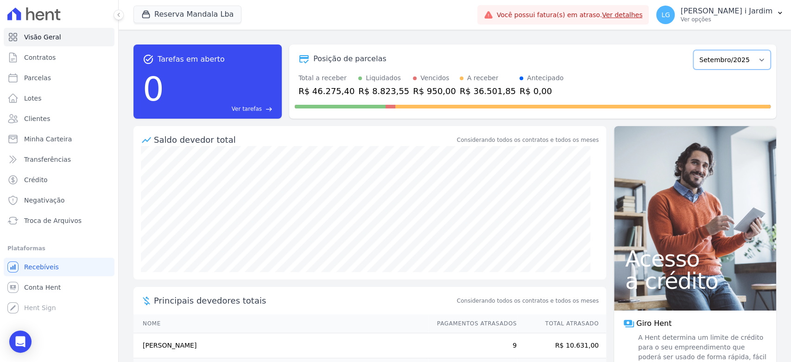
drag, startPoint x: 745, startPoint y: 57, endPoint x: 741, endPoint y: 65, distance: 8.5
click at [745, 57] on select "Fevereiro/2024 Março/2024 Abril/2024 Maio/2024 Junho/2024 Julho/2024 Agosto/202…" at bounding box center [731, 59] width 77 height 19
select select "08/2025"
click at [693, 50] on select "Fevereiro/2024 Março/2024 Abril/2024 Maio/2024 Junho/2024 Julho/2024 Agosto/202…" at bounding box center [731, 59] width 77 height 19
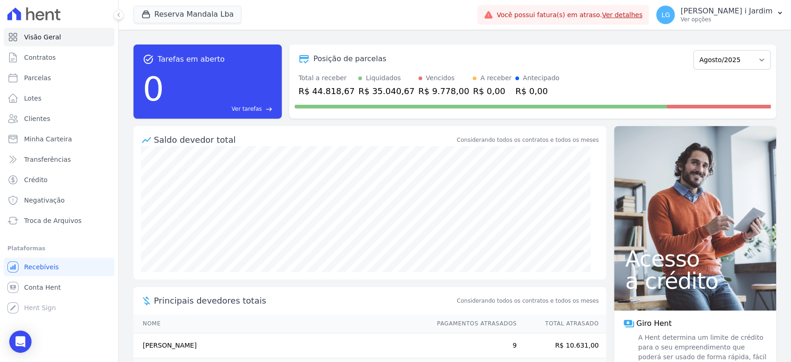
click at [322, 93] on div "R$ 44.818,67" at bounding box center [326, 91] width 56 height 13
copy div "44.818,67"
click at [226, 18] on button "Reserva Mandala Lba" at bounding box center [187, 15] width 108 height 18
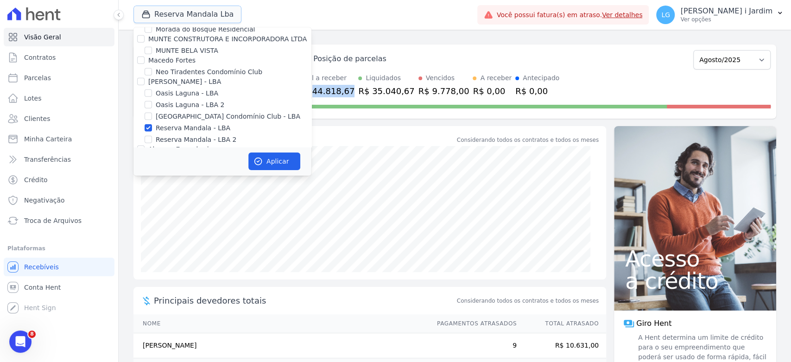
scroll to position [1802, 0]
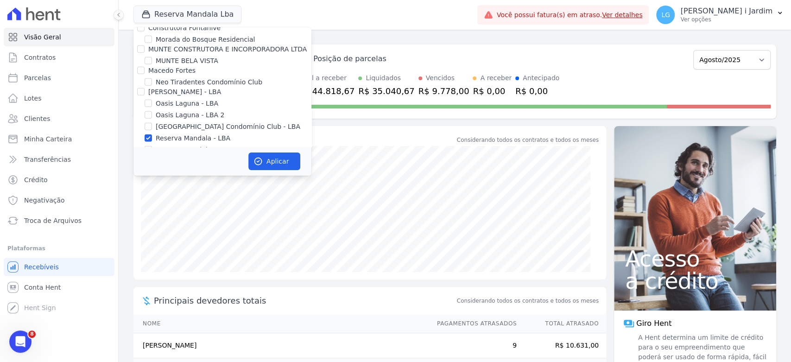
click at [202, 133] on label "Reserva Mandala - LBA" at bounding box center [193, 138] width 75 height 10
click at [152, 134] on input "Reserva Mandala - LBA" at bounding box center [148, 137] width 7 height 7
checkbox input "false"
click at [202, 145] on label "Reserva Mandala - LBA 2" at bounding box center [196, 150] width 81 height 10
click at [152, 146] on input "Reserva Mandala - LBA 2" at bounding box center [148, 149] width 7 height 7
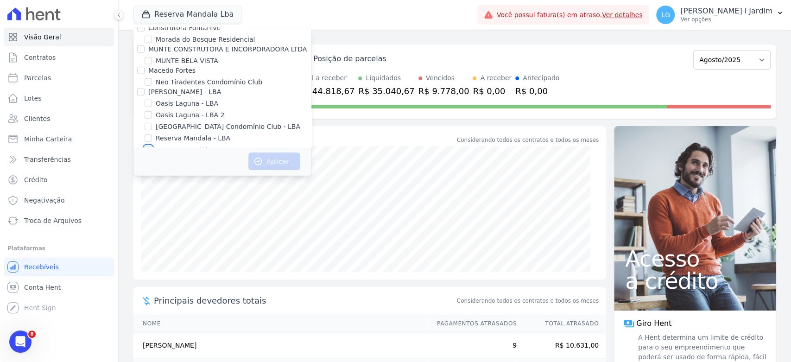
checkbox input "true"
click at [274, 160] on button "Aplicar" at bounding box center [274, 161] width 52 height 18
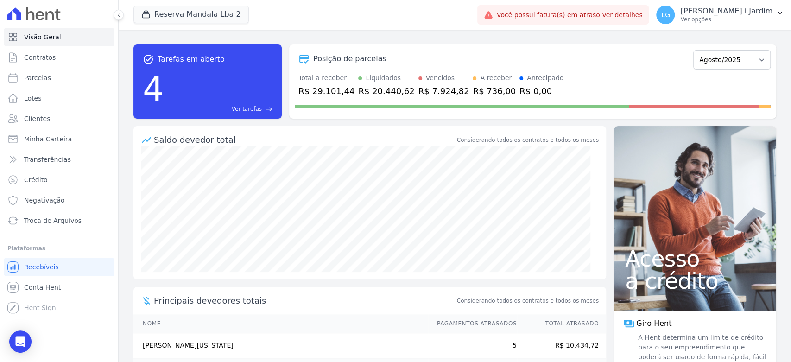
click at [323, 91] on div "R$ 29.101,44" at bounding box center [326, 91] width 56 height 13
copy div "29.101,44"
click at [73, 158] on link "Transferências" at bounding box center [59, 159] width 111 height 19
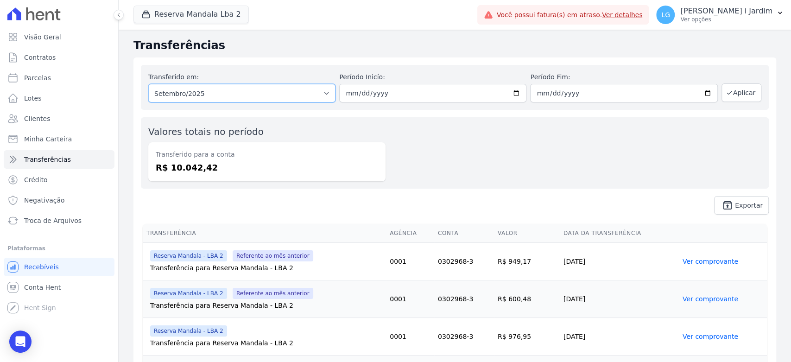
click at [201, 99] on select "Todos os meses Outubro/2024 Novembro/2024 Dezembro/2024 Janeiro/2025 Fevereiro/…" at bounding box center [241, 93] width 187 height 19
select select "08/2025"
click at [148, 84] on select "Todos os meses Outubro/2024 Novembro/2024 Dezembro/2024 Janeiro/2025 Fevereiro/…" at bounding box center [241, 93] width 187 height 19
click at [731, 92] on button "Aplicar" at bounding box center [742, 92] width 40 height 19
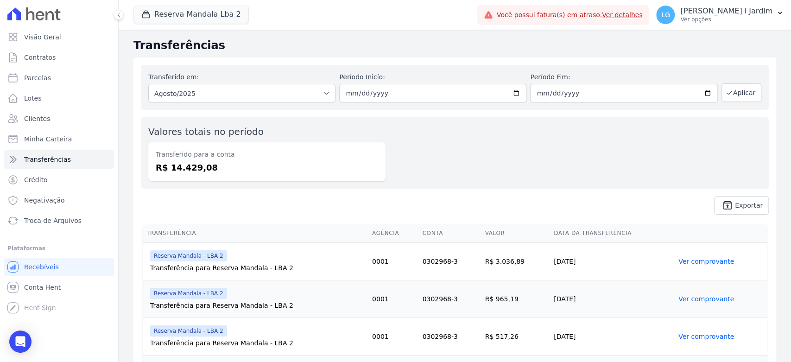
click at [189, 170] on dd "R$ 14.429,08" at bounding box center [267, 167] width 222 height 13
copy dd "14.429,08"
drag, startPoint x: 160, startPoint y: 9, endPoint x: 163, endPoint y: 13, distance: 5.0
click at [163, 11] on button "Reserva Mandala Lba 2" at bounding box center [190, 15] width 115 height 18
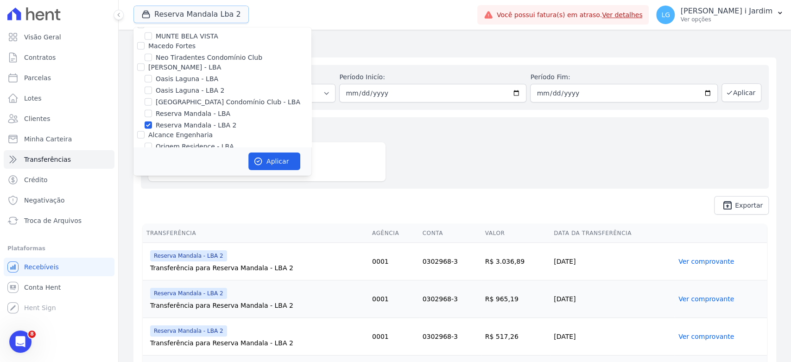
scroll to position [1802, 0]
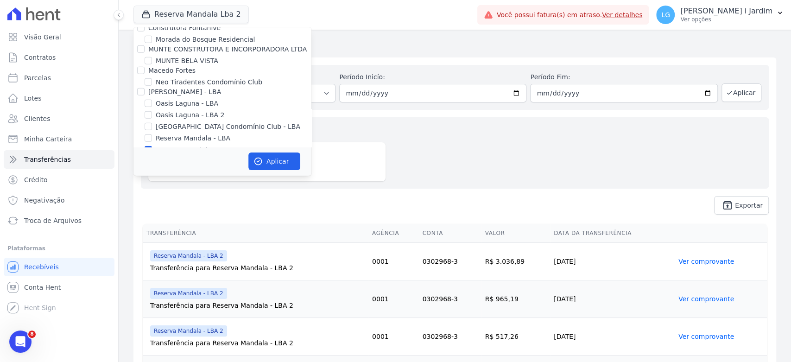
click at [174, 145] on label "Reserva Mandala - LBA 2" at bounding box center [196, 150] width 81 height 10
click at [152, 146] on input "Reserva Mandala - LBA 2" at bounding box center [148, 149] width 7 height 7
checkbox input "false"
click at [190, 122] on label "[GEOGRAPHIC_DATA] Condomínio Club - LBA" at bounding box center [228, 127] width 145 height 10
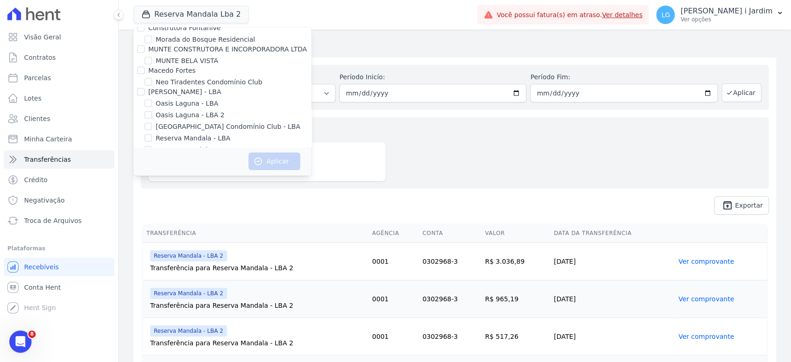
click at [152, 123] on input "[GEOGRAPHIC_DATA] Condomínio Club - LBA" at bounding box center [148, 126] width 7 height 7
checkbox input "true"
click at [267, 158] on button "Aplicar" at bounding box center [274, 161] width 52 height 18
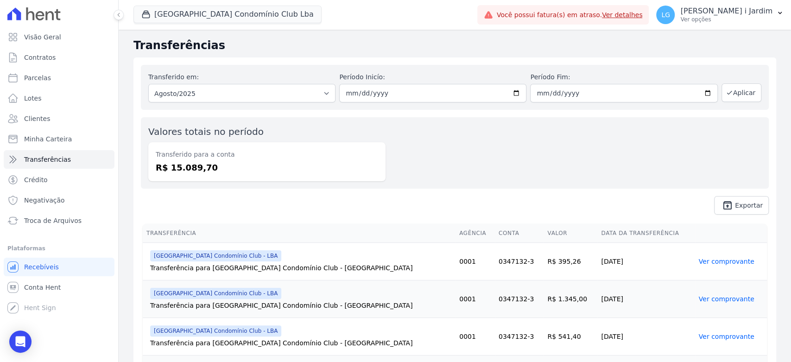
click at [178, 168] on dd "R$ 15.089,70" at bounding box center [267, 167] width 222 height 13
copy dd "15.089,70"
click at [72, 38] on link "Visão Geral" at bounding box center [59, 37] width 111 height 19
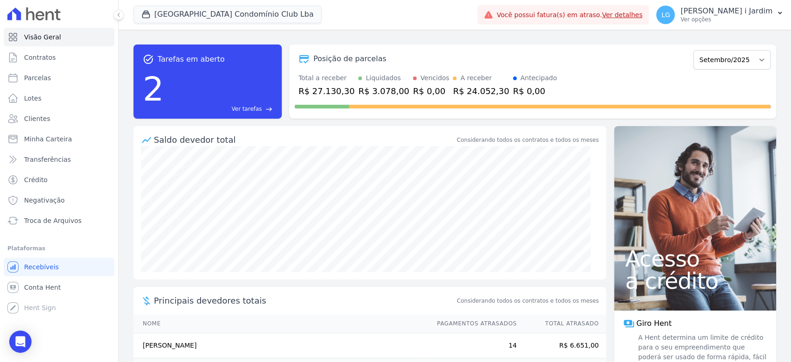
click at [337, 88] on div "R$ 27.130,30" at bounding box center [326, 91] width 56 height 13
copy div "27.130,30"
click at [734, 72] on div "Posição de parcelas Março/2024 Abril/2024 Maio/2024 Junho/2024 Julho/2024 Agost…" at bounding box center [532, 81] width 487 height 74
click at [736, 65] on select "Março/2024 Abril/2024 Maio/2024 Junho/2024 Julho/2024 Agosto/2024 Setembro/2024…" at bounding box center [731, 59] width 77 height 19
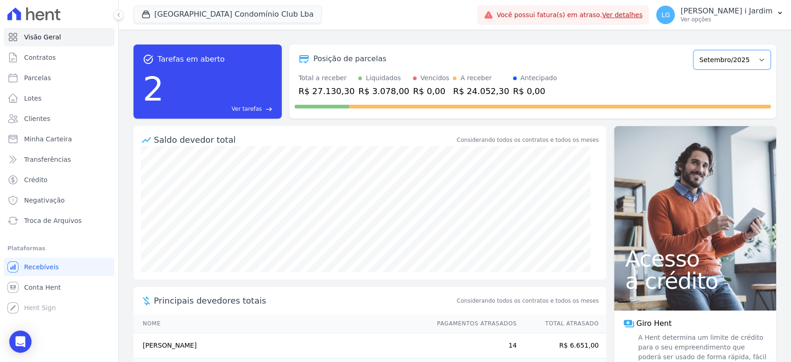
select select "08/2025"
click at [693, 50] on select "Março/2024 Abril/2024 Maio/2024 Junho/2024 Julho/2024 Agosto/2024 Setembro/2024…" at bounding box center [731, 59] width 77 height 19
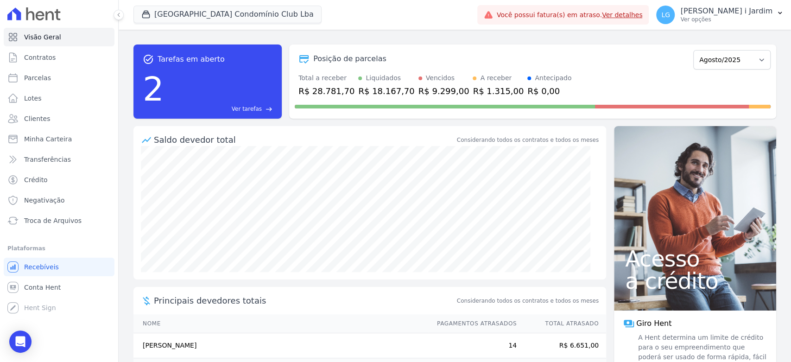
click at [329, 95] on div "R$ 28.781,70" at bounding box center [326, 91] width 56 height 13
copy div "28.781,70"
click at [206, 21] on button "[GEOGRAPHIC_DATA] Condomínio Club Lba" at bounding box center [227, 15] width 188 height 18
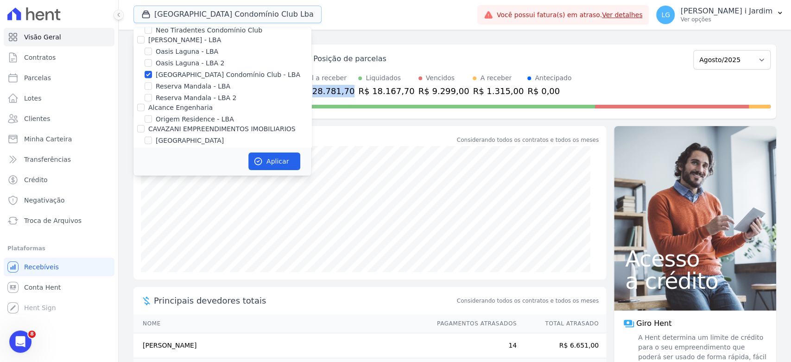
scroll to position [1802, 0]
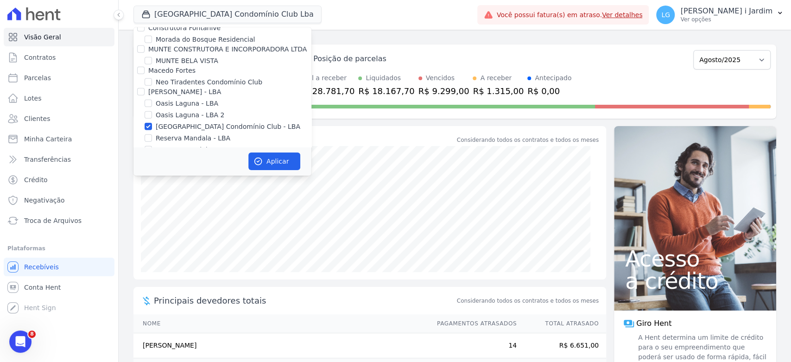
click at [211, 122] on label "[GEOGRAPHIC_DATA] Condomínio Club - LBA" at bounding box center [228, 127] width 145 height 10
click at [152, 123] on input "[GEOGRAPHIC_DATA] Condomínio Club - LBA" at bounding box center [148, 126] width 7 height 7
checkbox input "false"
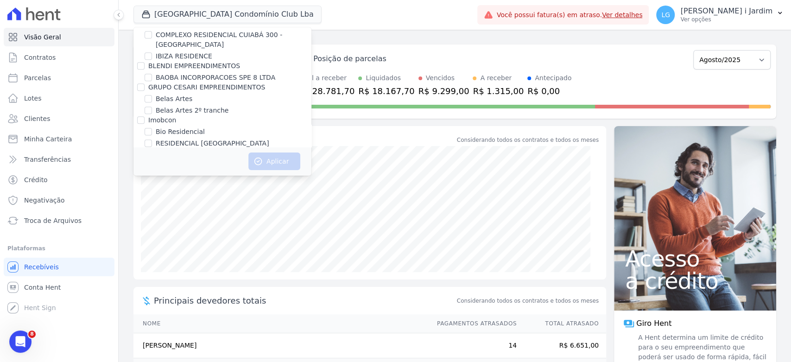
click at [169, 81] on label "BAOBA INCORPORACOES SPE 8 LTDA" at bounding box center [216, 78] width 120 height 10
click at [152, 81] on input "BAOBA INCORPORACOES SPE 8 LTDA" at bounding box center [148, 77] width 7 height 7
checkbox input "true"
click at [169, 84] on label "GRUPO CESARI EMPREENDIMENTOS" at bounding box center [206, 86] width 117 height 7
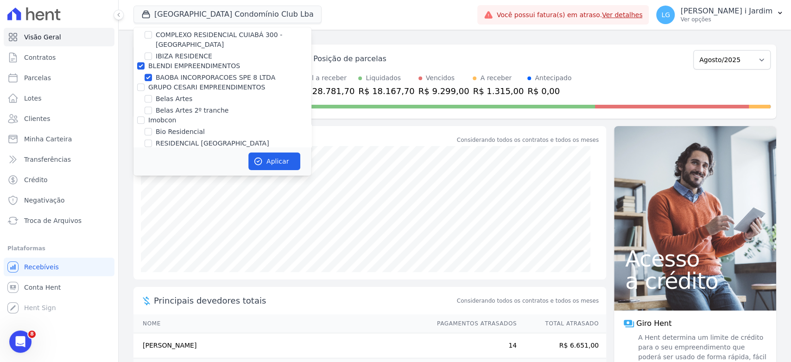
click at [145, 84] on input "GRUPO CESARI EMPREENDIMENTOS" at bounding box center [140, 86] width 7 height 7
checkbox input "true"
click at [171, 77] on label "BAOBA INCORPORACOES SPE 8 LTDA" at bounding box center [216, 78] width 120 height 10
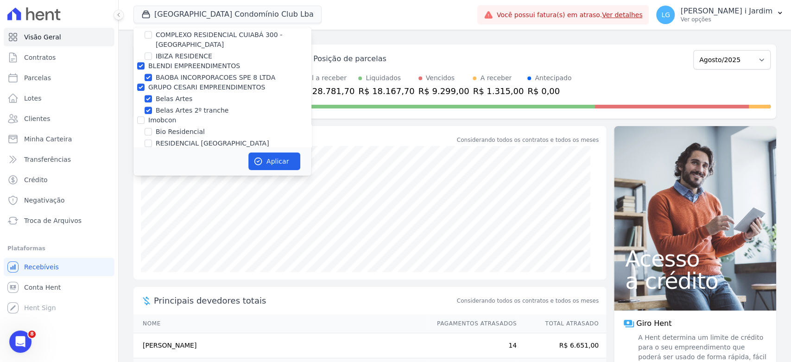
click at [152, 77] on input "BAOBA INCORPORACOES SPE 8 LTDA" at bounding box center [148, 77] width 7 height 7
checkbox input "false"
click at [279, 158] on button "Aplicar" at bounding box center [274, 161] width 52 height 18
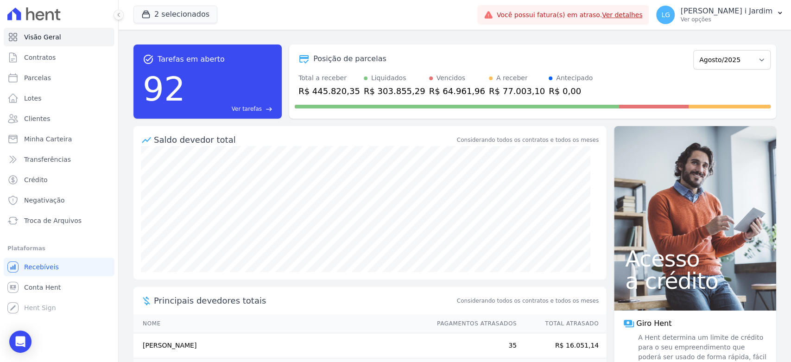
click at [313, 87] on div "R$ 445.820,35" at bounding box center [329, 91] width 62 height 13
copy div "445.820,35"
click at [49, 155] on span "Transferências" at bounding box center [47, 159] width 47 height 9
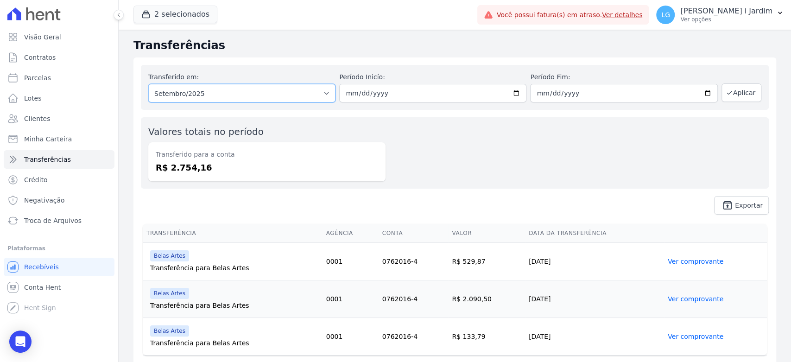
click at [273, 91] on select "Todos os meses Agosto/2024 Setembro/2024 Outubro/2024 Novembro/2024 Dezembro/20…" at bounding box center [241, 93] width 187 height 19
select select "08/2025"
click at [148, 84] on select "Todos os meses Agosto/2024 Setembro/2024 Outubro/2024 Novembro/2024 Dezembro/20…" at bounding box center [241, 93] width 187 height 19
click at [733, 95] on button "Aplicar" at bounding box center [742, 92] width 40 height 19
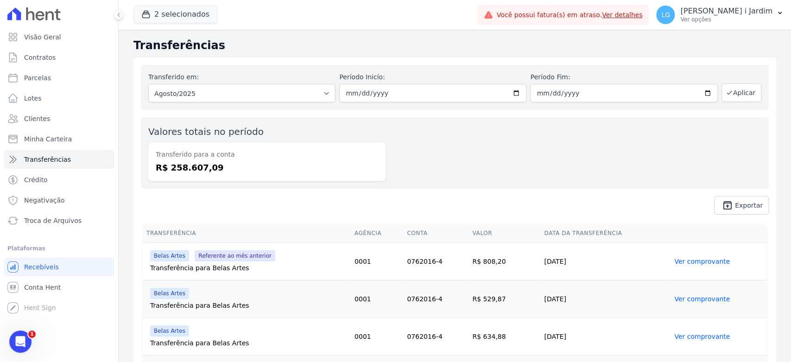
click at [204, 166] on dd "R$ 258.607,09" at bounding box center [267, 167] width 222 height 13
copy dd "258.607,09"
